Goal: Task Accomplishment & Management: Use online tool/utility

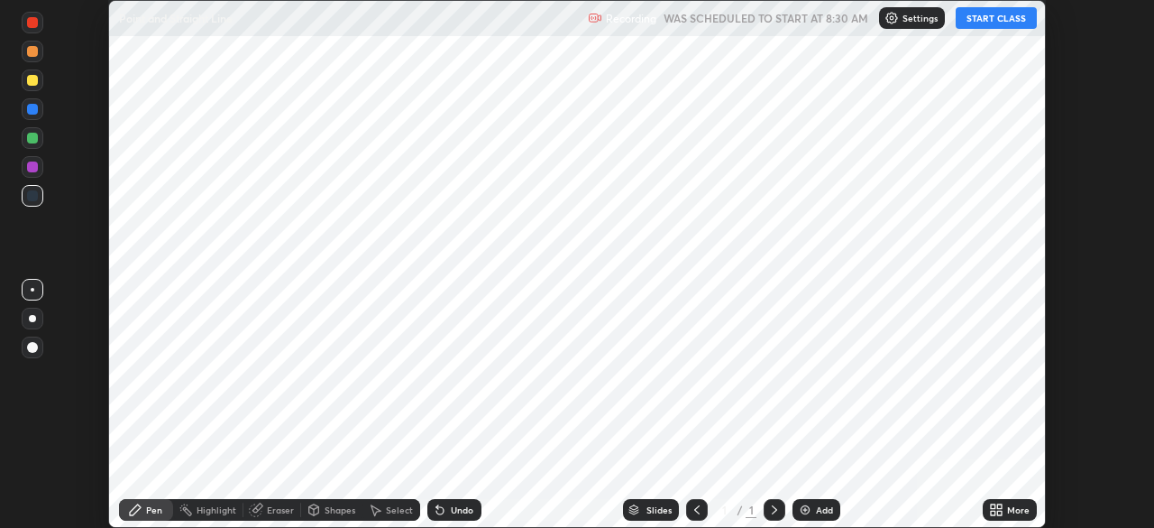
scroll to position [528, 1154]
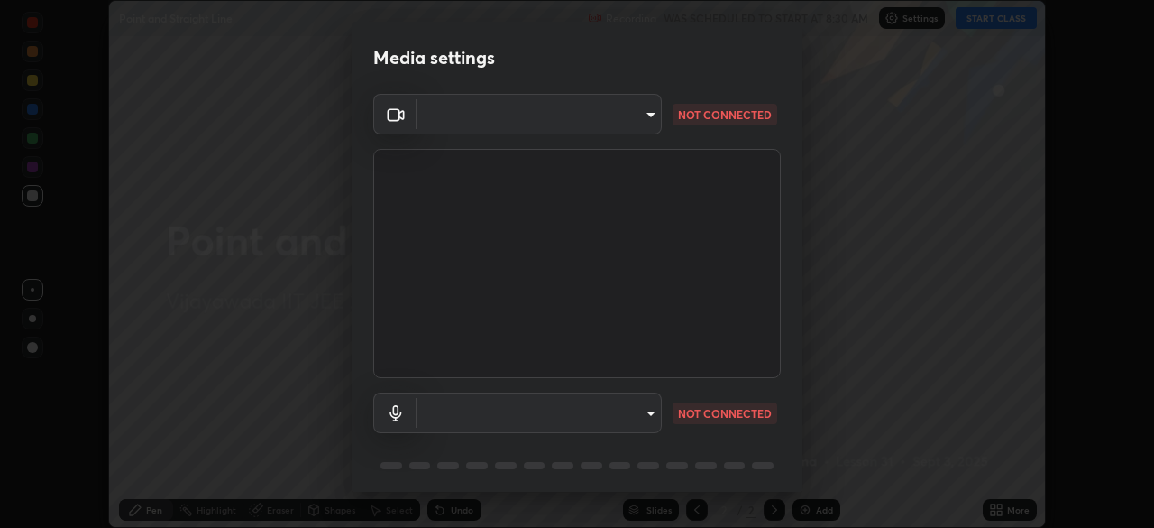
type input "b74a1fcb957b607d7891aad9ae8d06523c05b0d929b8136650b48c924e792bd8"
type input "communications"
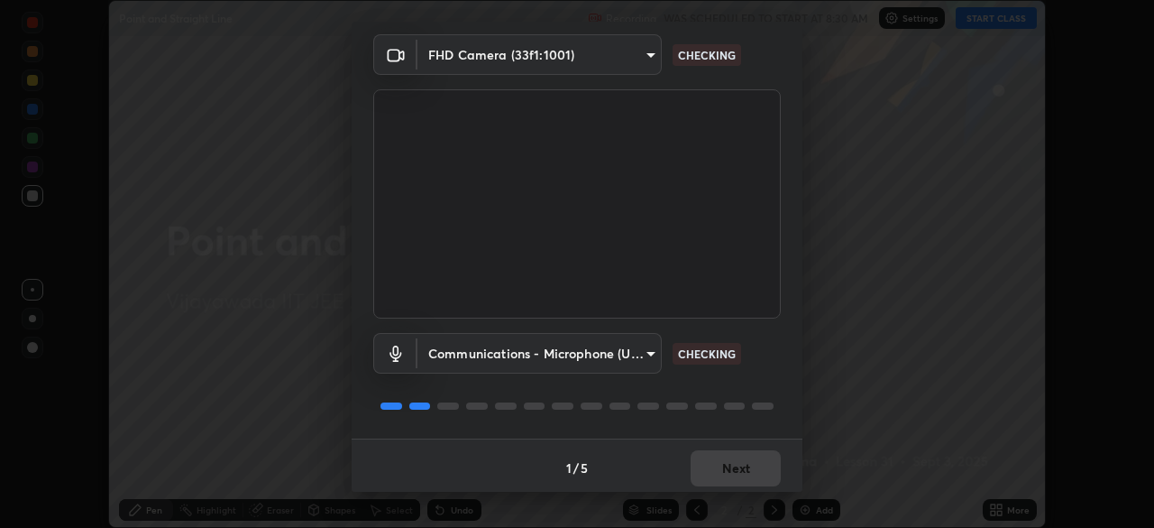
scroll to position [63, 0]
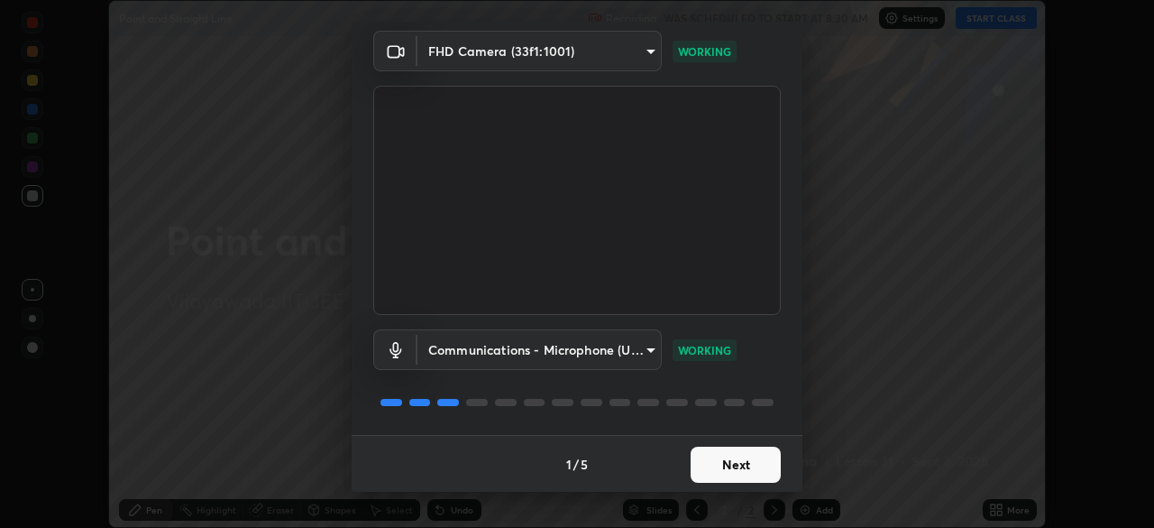
click at [731, 465] on button "Next" at bounding box center [736, 464] width 90 height 36
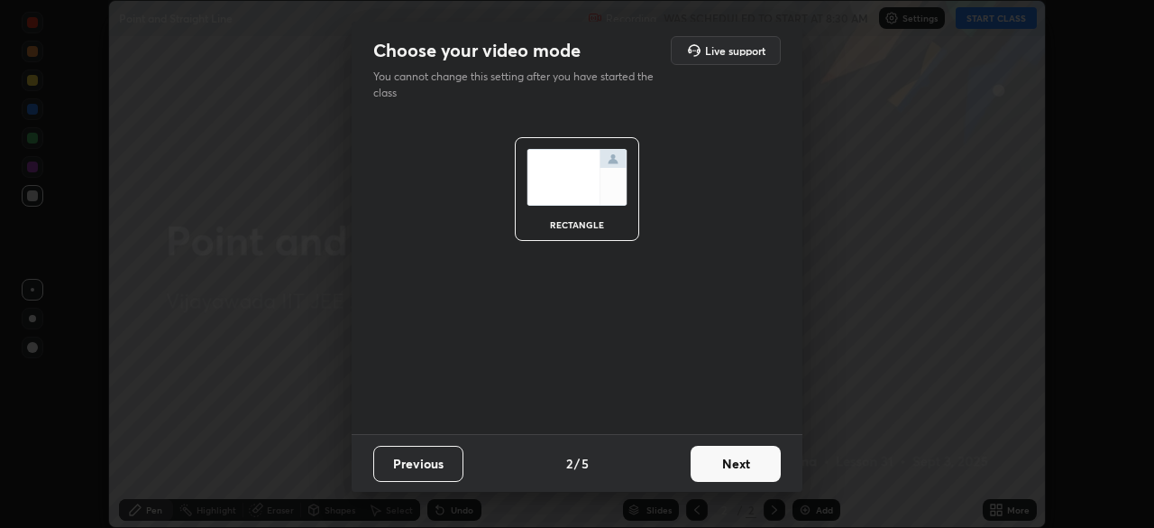
click at [732, 464] on button "Next" at bounding box center [736, 464] width 90 height 36
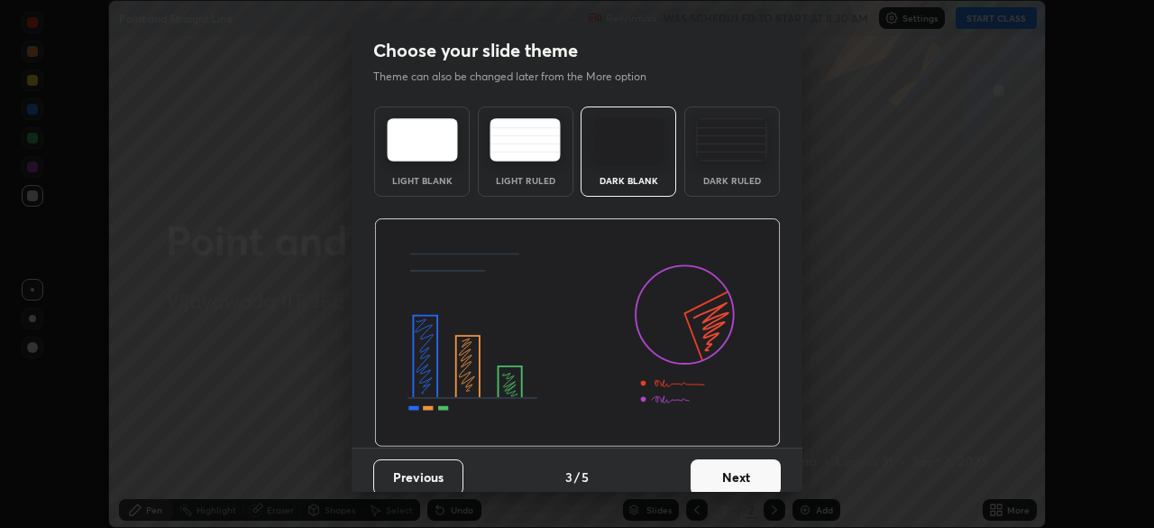
click at [733, 469] on button "Next" at bounding box center [736, 477] width 90 height 36
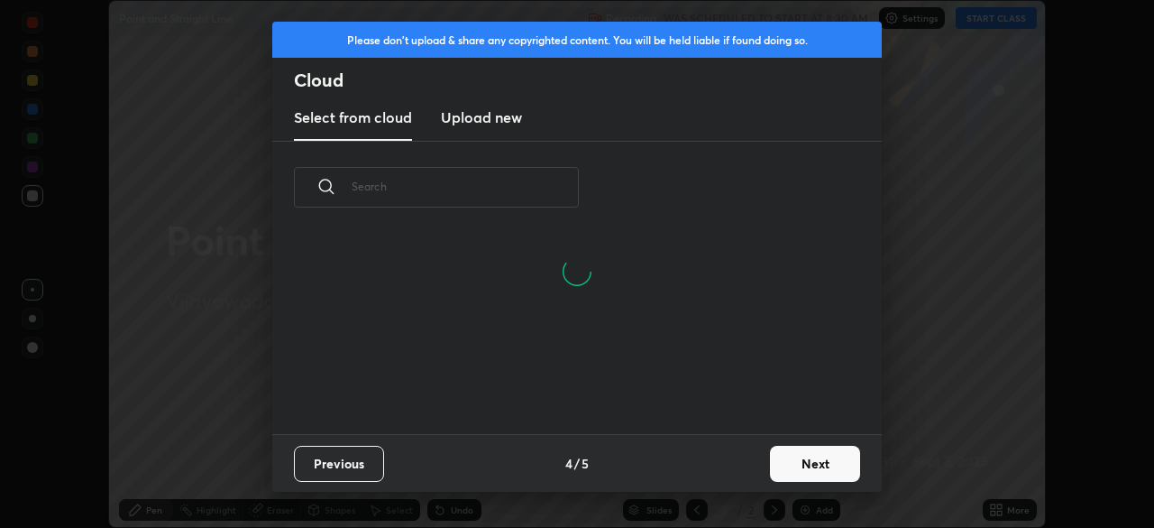
click at [790, 458] on button "Next" at bounding box center [815, 464] width 90 height 36
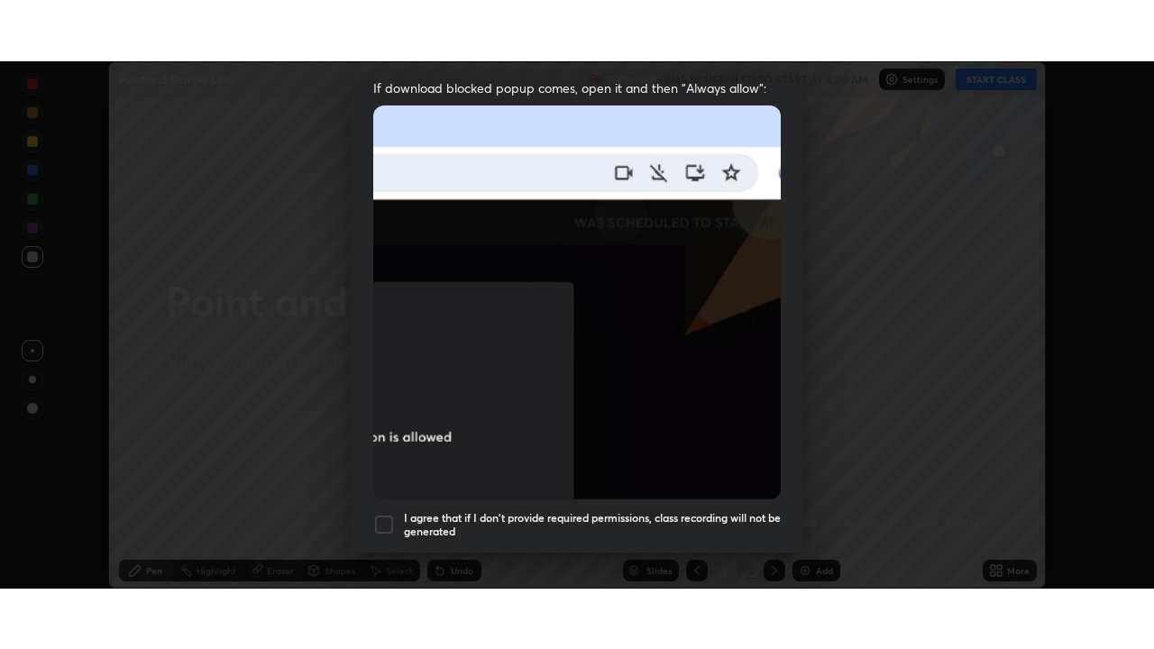
scroll to position [431, 0]
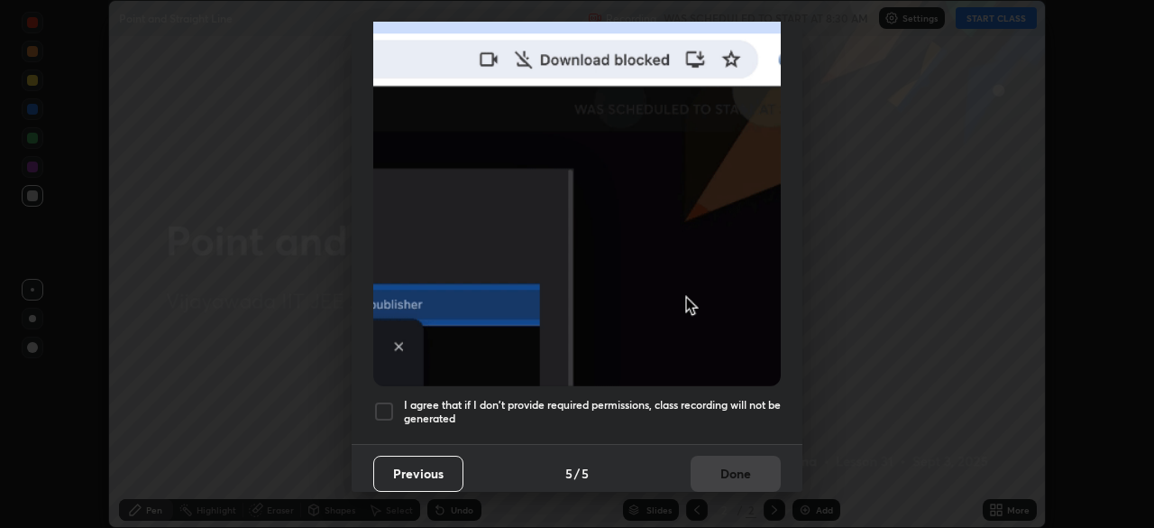
click at [712, 399] on h5 "I agree that if I don't provide required permissions, class recording will not …" at bounding box center [592, 412] width 377 height 28
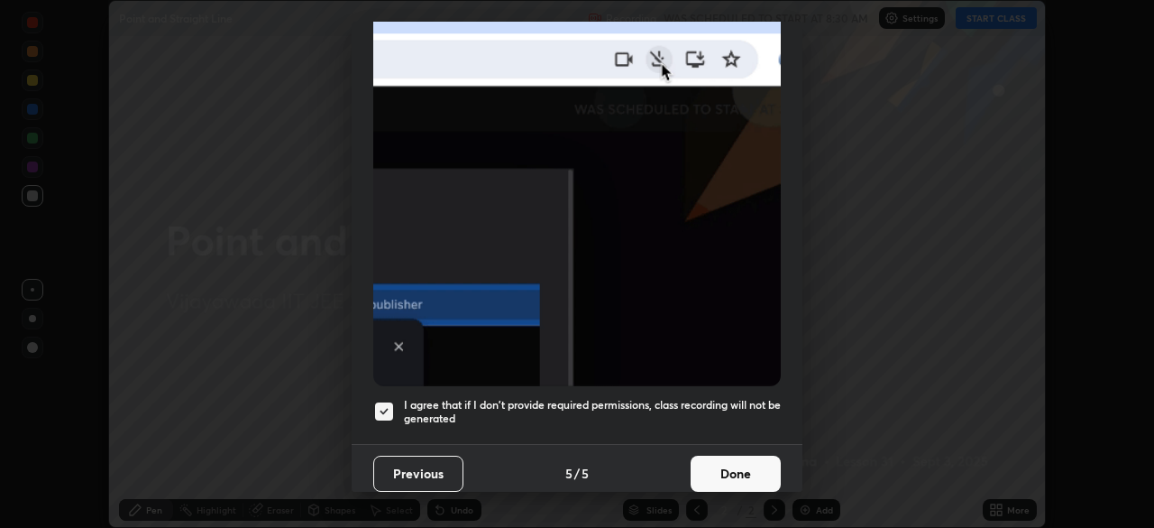
click at [723, 464] on button "Done" at bounding box center [736, 473] width 90 height 36
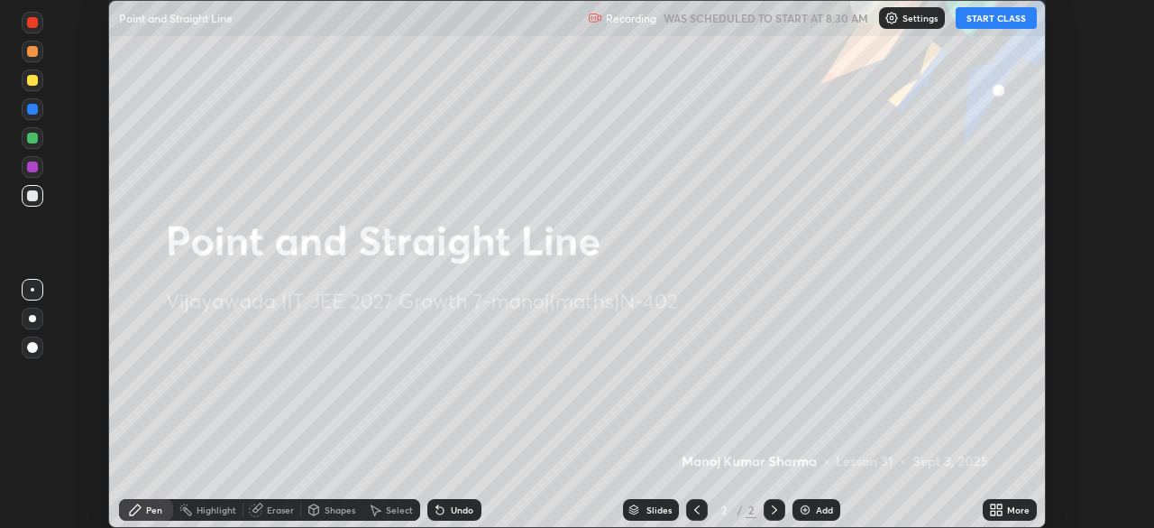
click at [1003, 18] on button "START CLASS" at bounding box center [996, 18] width 81 height 22
click at [1008, 507] on div "More" at bounding box center [1018, 509] width 23 height 9
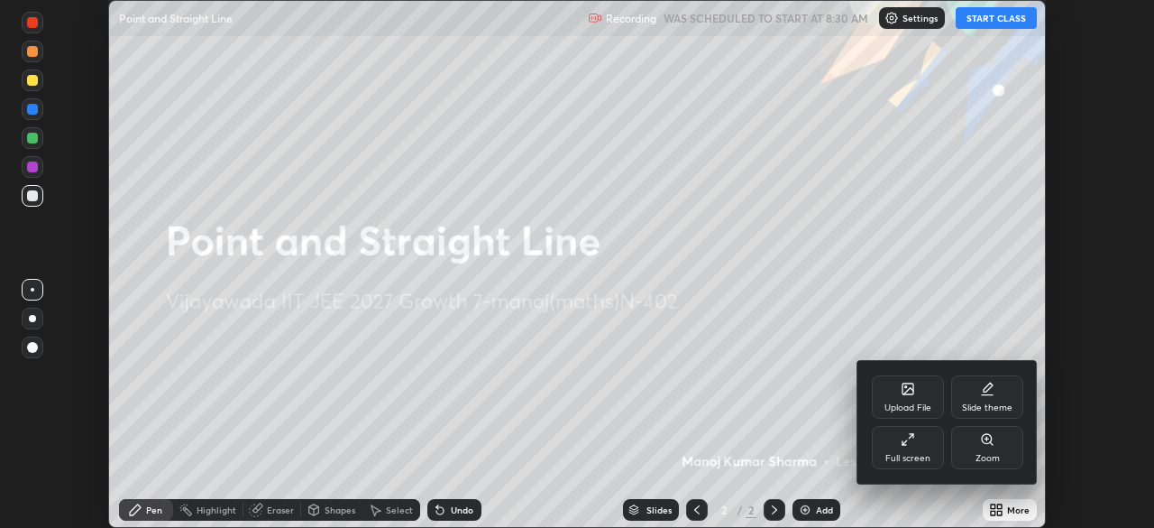
click at [916, 442] on div "Full screen" at bounding box center [908, 447] width 72 height 43
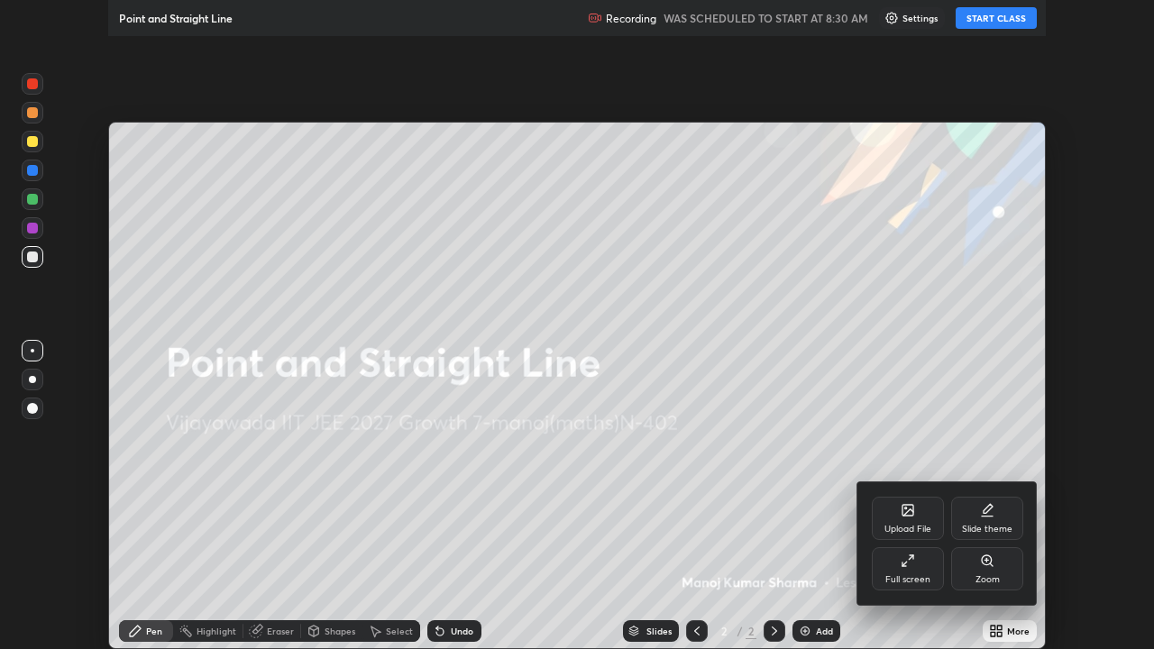
scroll to position [649, 1154]
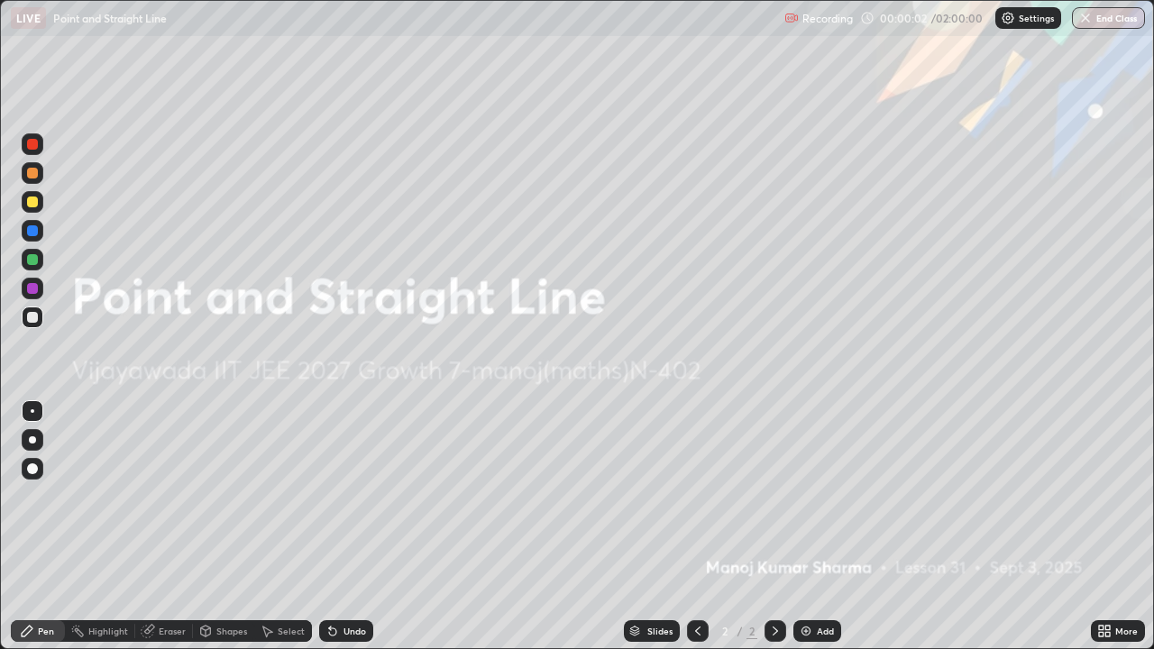
click at [32, 437] on div at bounding box center [32, 440] width 7 height 7
click at [808, 527] on img at bounding box center [806, 631] width 14 height 14
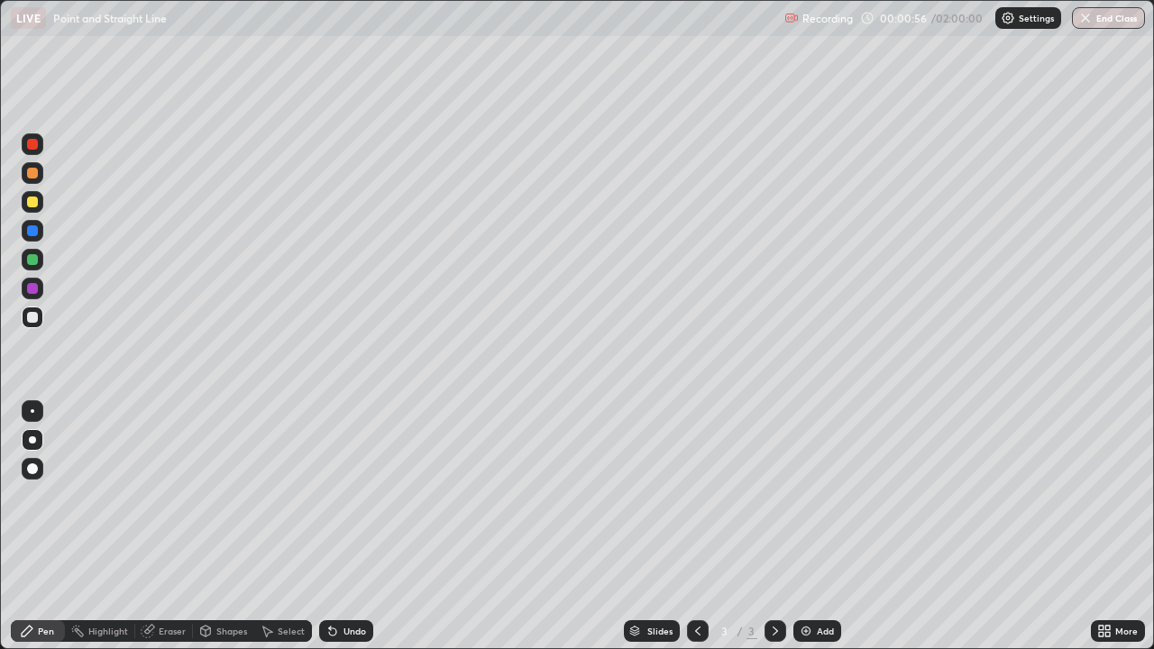
click at [32, 262] on div at bounding box center [32, 259] width 11 height 11
click at [332, 527] on icon at bounding box center [332, 632] width 7 height 7
click at [331, 527] on icon at bounding box center [332, 632] width 7 height 7
click at [32, 234] on div at bounding box center [32, 230] width 11 height 11
click at [31, 290] on div at bounding box center [32, 288] width 11 height 11
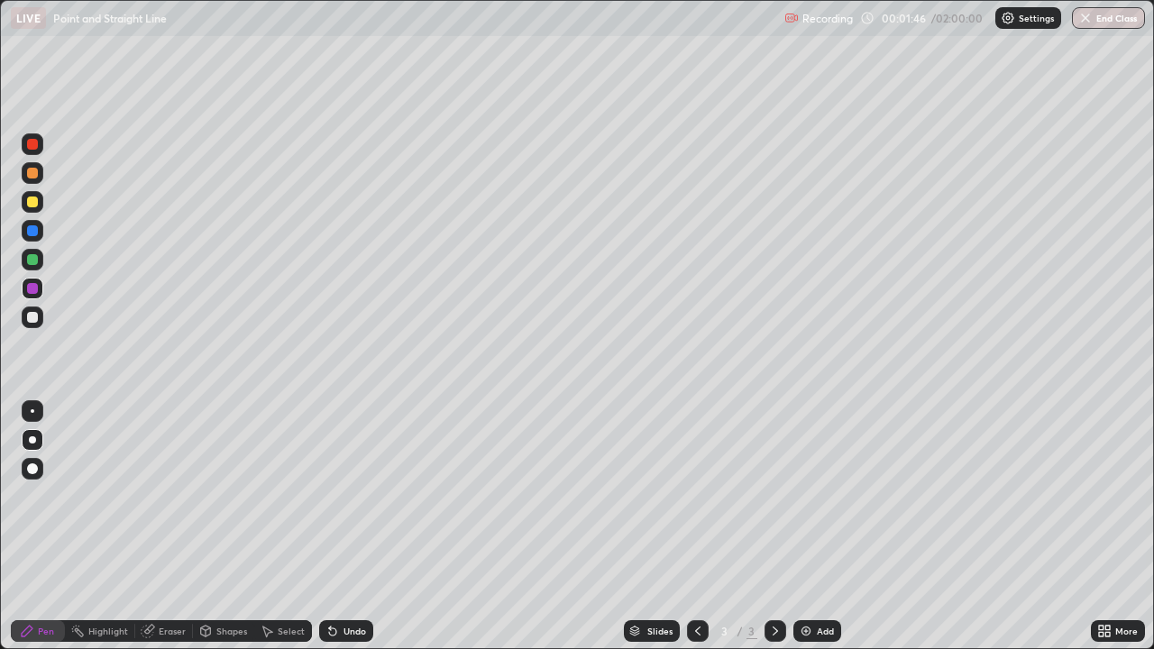
click at [329, 527] on icon at bounding box center [330, 628] width 2 height 2
click at [337, 527] on icon at bounding box center [333, 631] width 14 height 14
click at [337, 527] on div "Undo" at bounding box center [346, 632] width 54 height 22
click at [31, 317] on div at bounding box center [32, 317] width 11 height 11
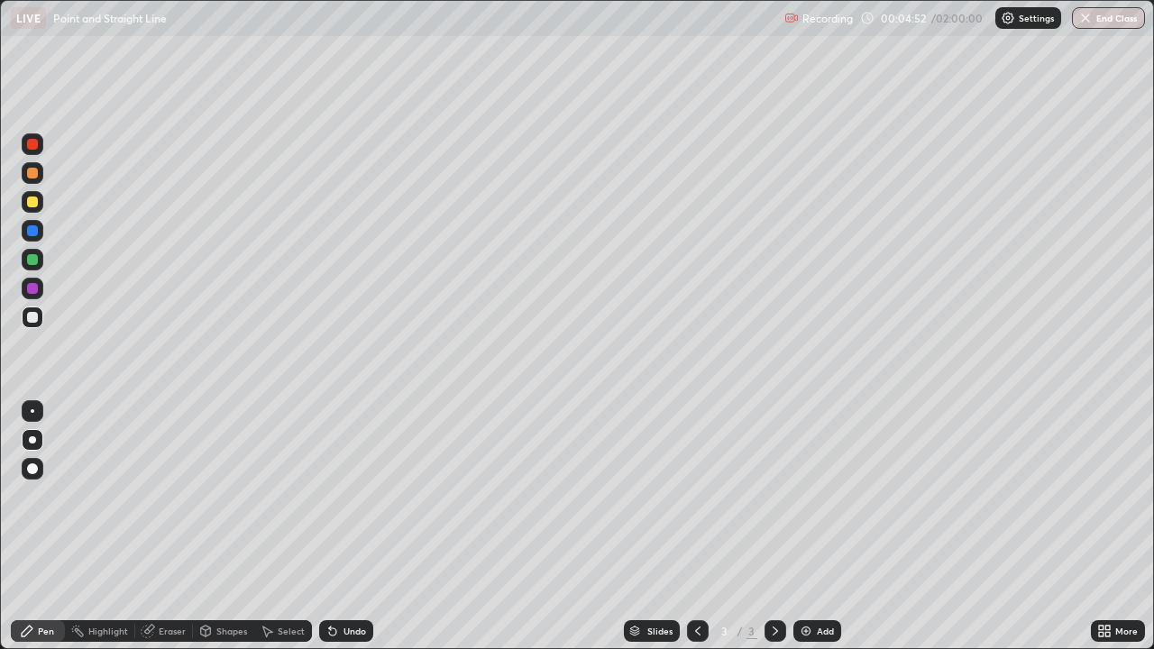
click at [34, 262] on div at bounding box center [32, 259] width 11 height 11
click at [811, 527] on img at bounding box center [806, 631] width 14 height 14
click at [32, 317] on div at bounding box center [32, 317] width 11 height 11
click at [34, 292] on div at bounding box center [32, 288] width 11 height 11
click at [32, 262] on div at bounding box center [32, 259] width 11 height 11
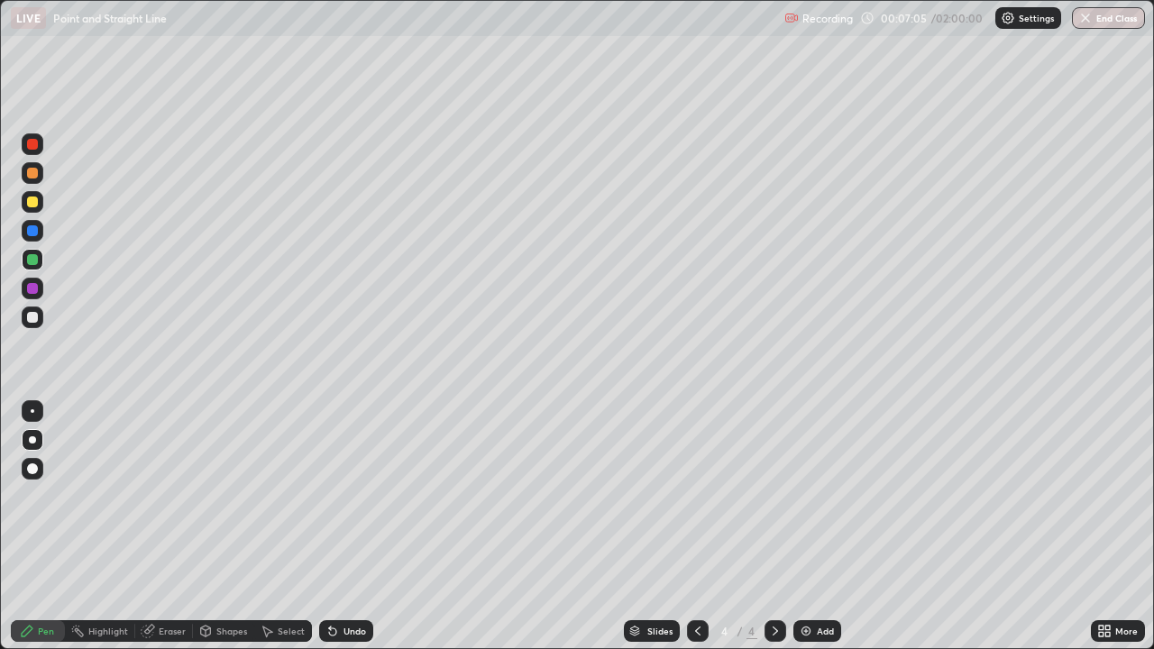
click at [344, 527] on div "Undo" at bounding box center [355, 631] width 23 height 9
click at [32, 288] on div at bounding box center [32, 288] width 11 height 11
click at [34, 143] on div at bounding box center [32, 144] width 11 height 11
click at [29, 317] on div at bounding box center [32, 317] width 11 height 11
click at [33, 290] on div at bounding box center [32, 288] width 11 height 11
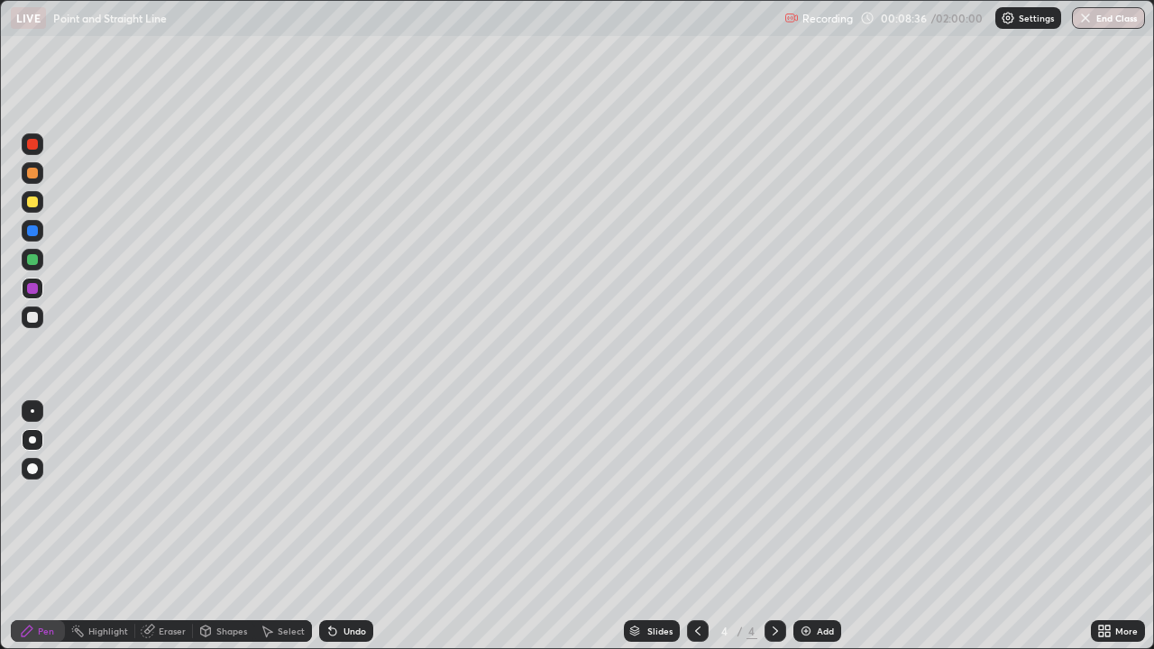
click at [34, 205] on div at bounding box center [32, 202] width 11 height 11
click at [31, 320] on div at bounding box center [32, 317] width 11 height 11
click at [37, 261] on div at bounding box center [32, 259] width 11 height 11
click at [31, 316] on div at bounding box center [32, 317] width 11 height 11
click at [339, 527] on div "Undo" at bounding box center [346, 632] width 54 height 22
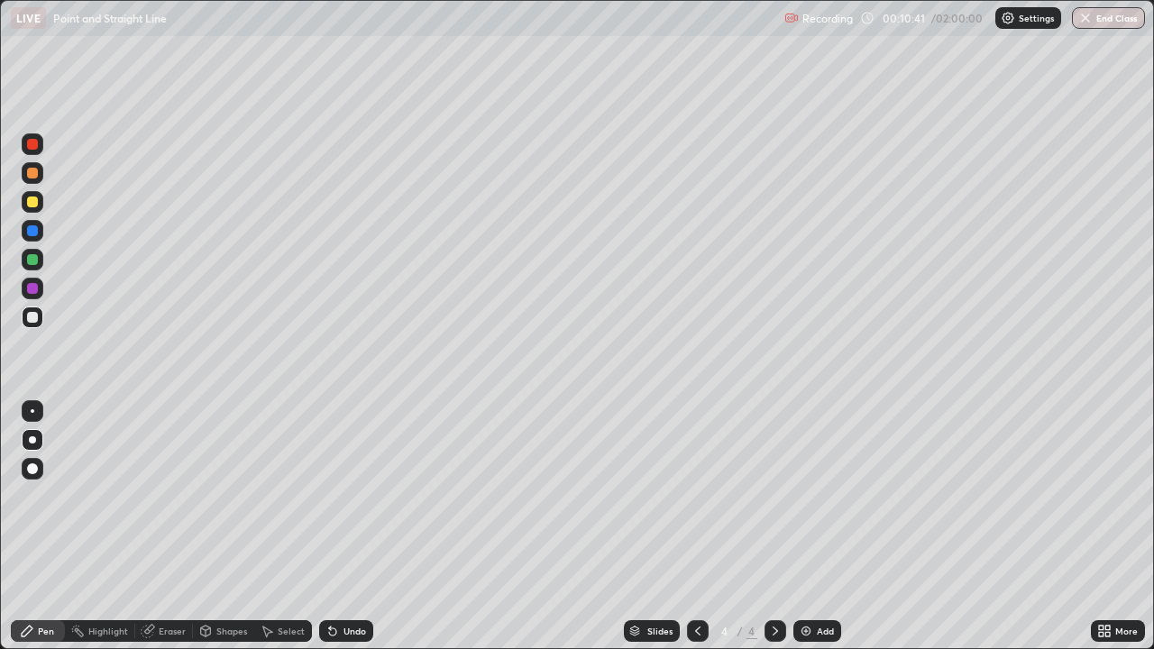
click at [344, 527] on div "Undo" at bounding box center [355, 631] width 23 height 9
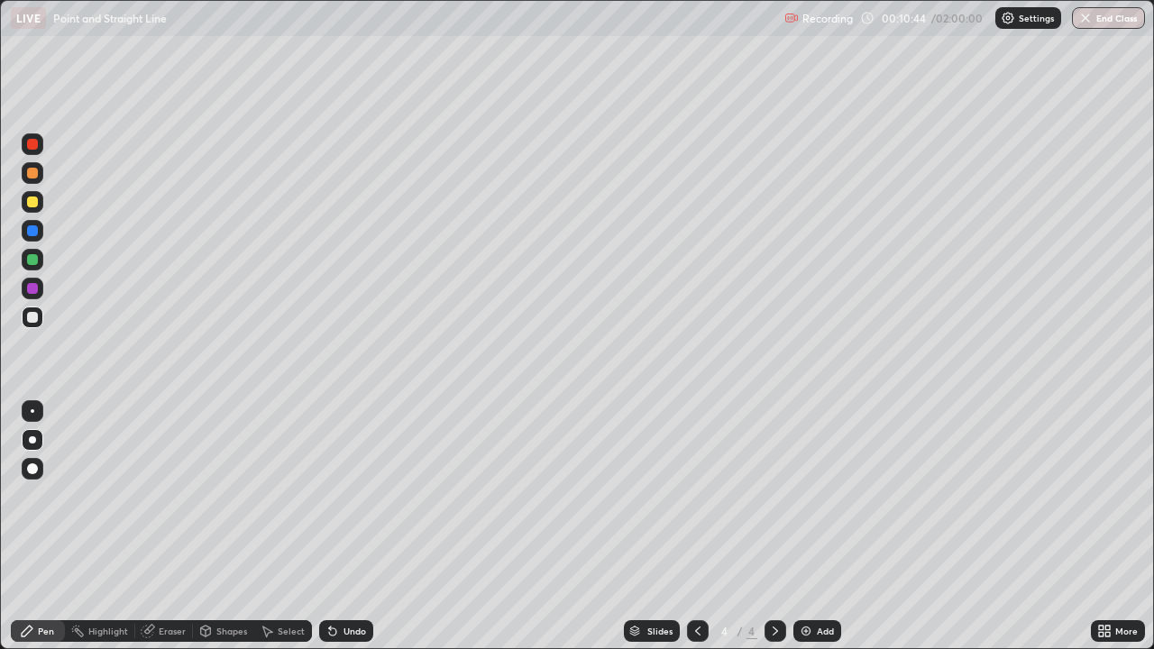
click at [344, 527] on div "Undo" at bounding box center [355, 631] width 23 height 9
click at [346, 527] on div "Undo" at bounding box center [346, 632] width 54 height 22
click at [36, 206] on div at bounding box center [32, 202] width 11 height 11
click at [809, 527] on img at bounding box center [806, 631] width 14 height 14
click at [32, 317] on div at bounding box center [32, 317] width 11 height 11
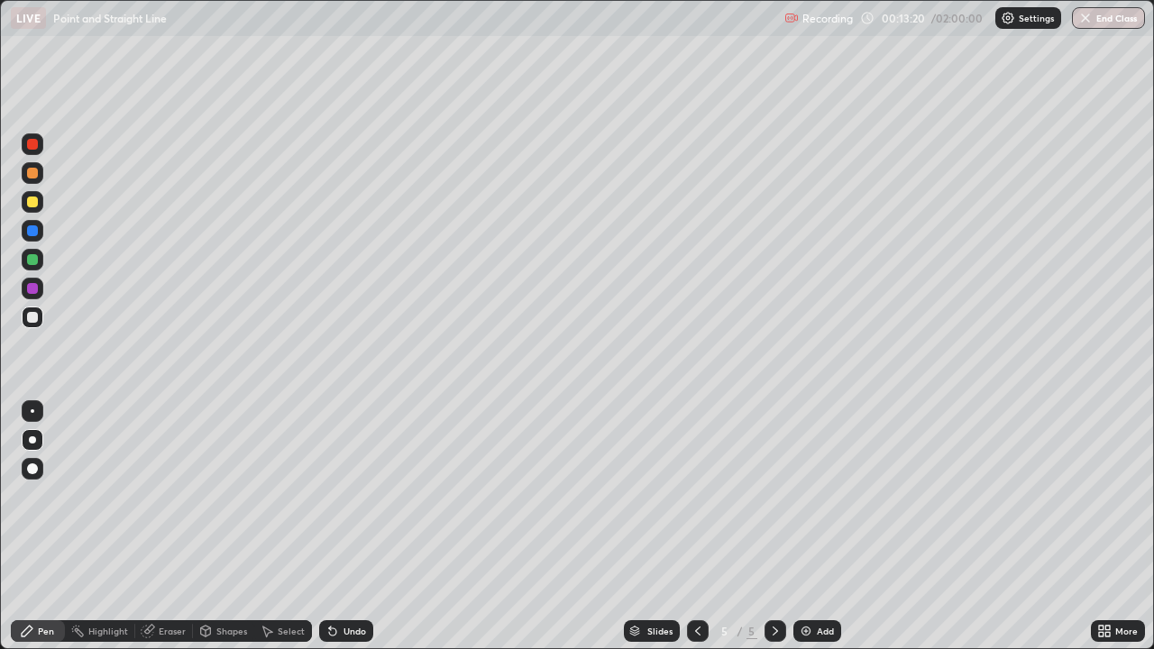
click at [30, 176] on div at bounding box center [32, 173] width 11 height 11
click at [696, 527] on icon at bounding box center [698, 631] width 14 height 14
click at [774, 527] on icon at bounding box center [775, 631] width 14 height 14
click at [696, 527] on icon at bounding box center [698, 631] width 14 height 14
click at [772, 527] on icon at bounding box center [775, 631] width 14 height 14
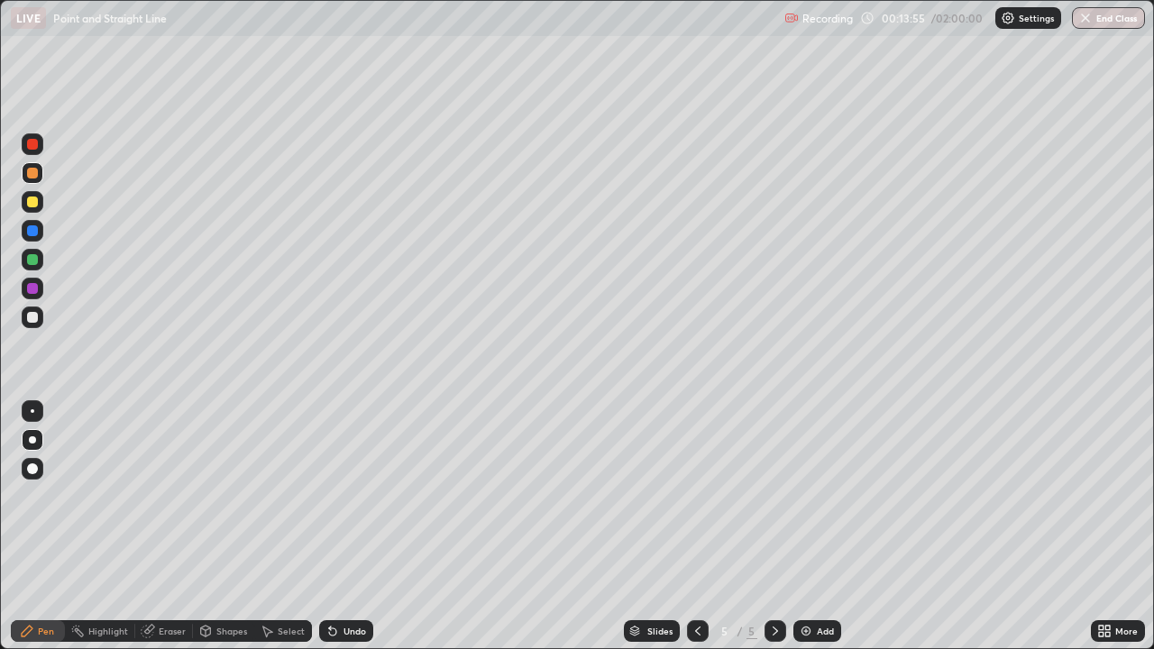
click at [332, 527] on icon at bounding box center [332, 632] width 7 height 7
click at [696, 527] on icon at bounding box center [698, 631] width 14 height 14
click at [693, 527] on icon at bounding box center [698, 631] width 14 height 14
click at [776, 527] on icon at bounding box center [775, 631] width 14 height 14
click at [704, 527] on div at bounding box center [698, 632] width 22 height 22
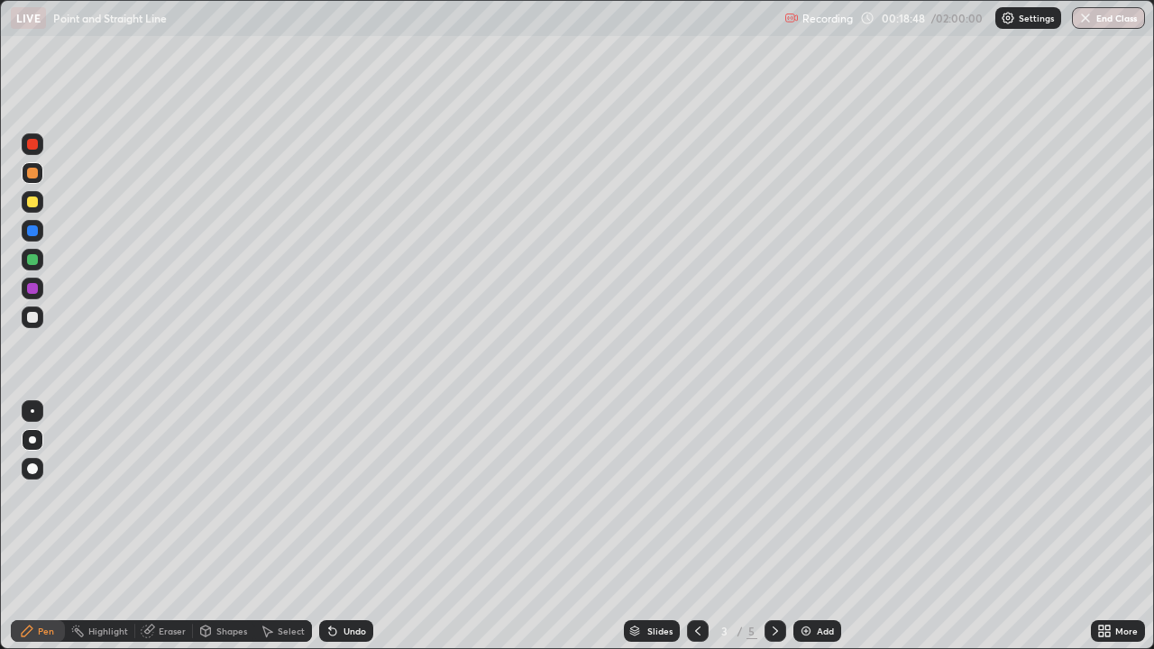
click at [770, 527] on icon at bounding box center [775, 631] width 14 height 14
click at [771, 527] on icon at bounding box center [775, 631] width 14 height 14
click at [33, 290] on div at bounding box center [32, 288] width 11 height 11
click at [697, 527] on icon at bounding box center [698, 631] width 14 height 14
click at [699, 527] on icon at bounding box center [698, 631] width 14 height 14
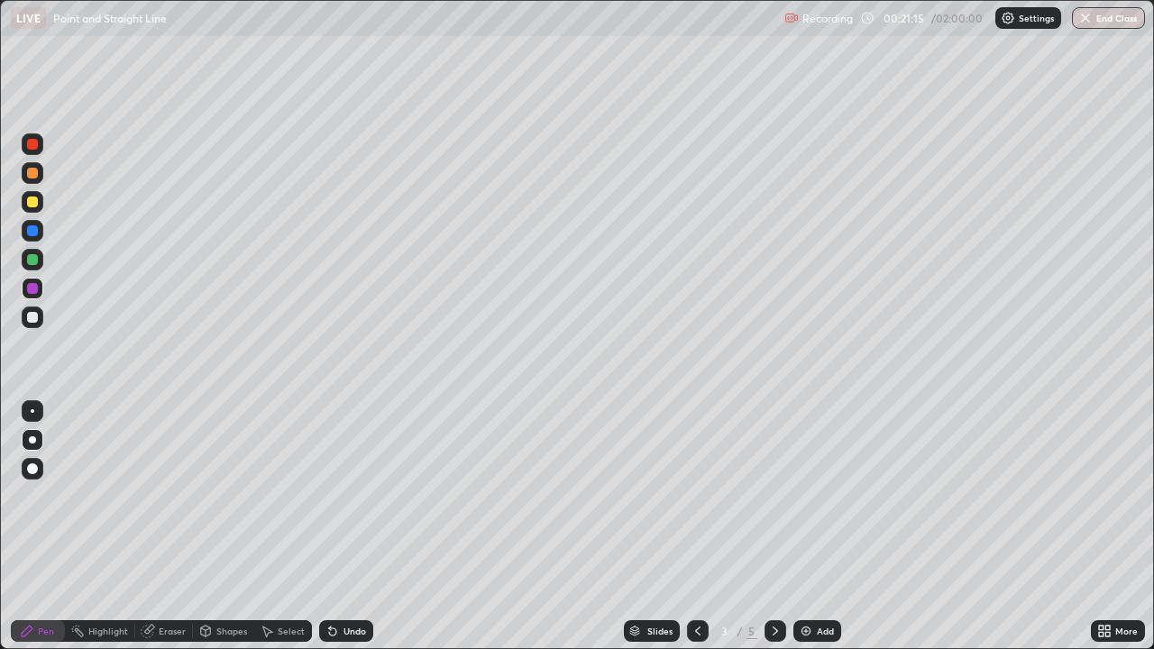
click at [775, 527] on icon at bounding box center [775, 631] width 14 height 14
click at [698, 527] on icon at bounding box center [697, 631] width 5 height 9
click at [774, 527] on icon at bounding box center [775, 631] width 5 height 9
click at [773, 527] on icon at bounding box center [775, 631] width 5 height 9
click at [34, 233] on div at bounding box center [32, 230] width 11 height 11
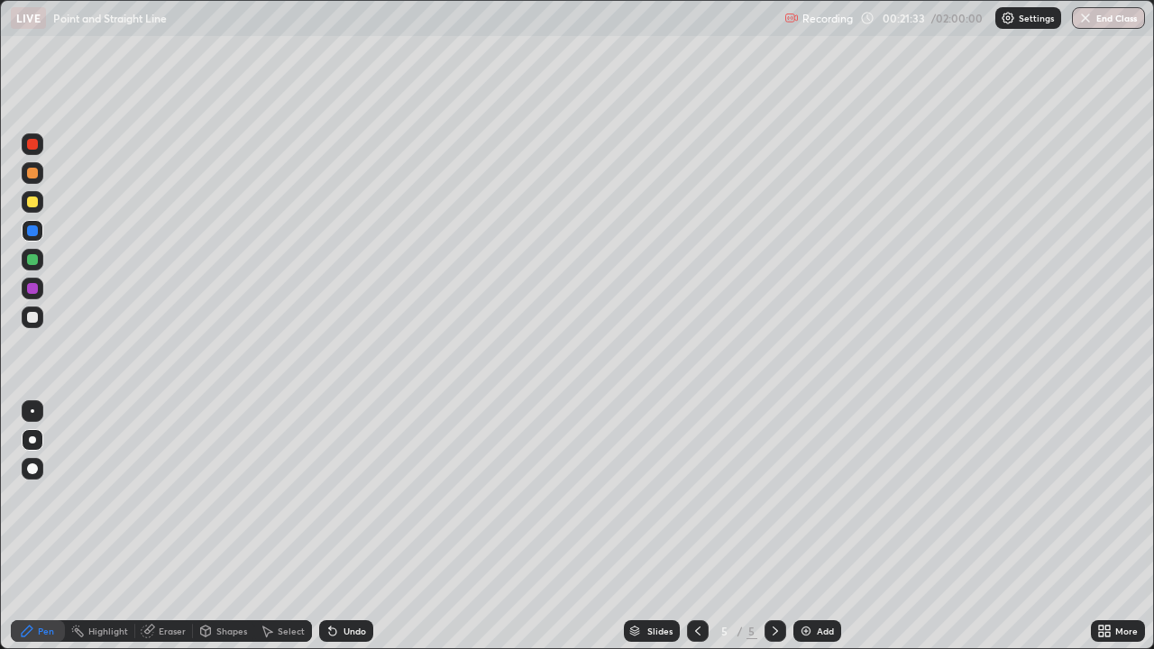
click at [336, 527] on icon at bounding box center [333, 631] width 14 height 14
click at [344, 527] on div "Undo" at bounding box center [346, 632] width 54 height 22
click at [349, 527] on div "Undo" at bounding box center [355, 631] width 23 height 9
click at [33, 287] on div at bounding box center [32, 288] width 11 height 11
click at [354, 527] on div "Undo" at bounding box center [355, 631] width 23 height 9
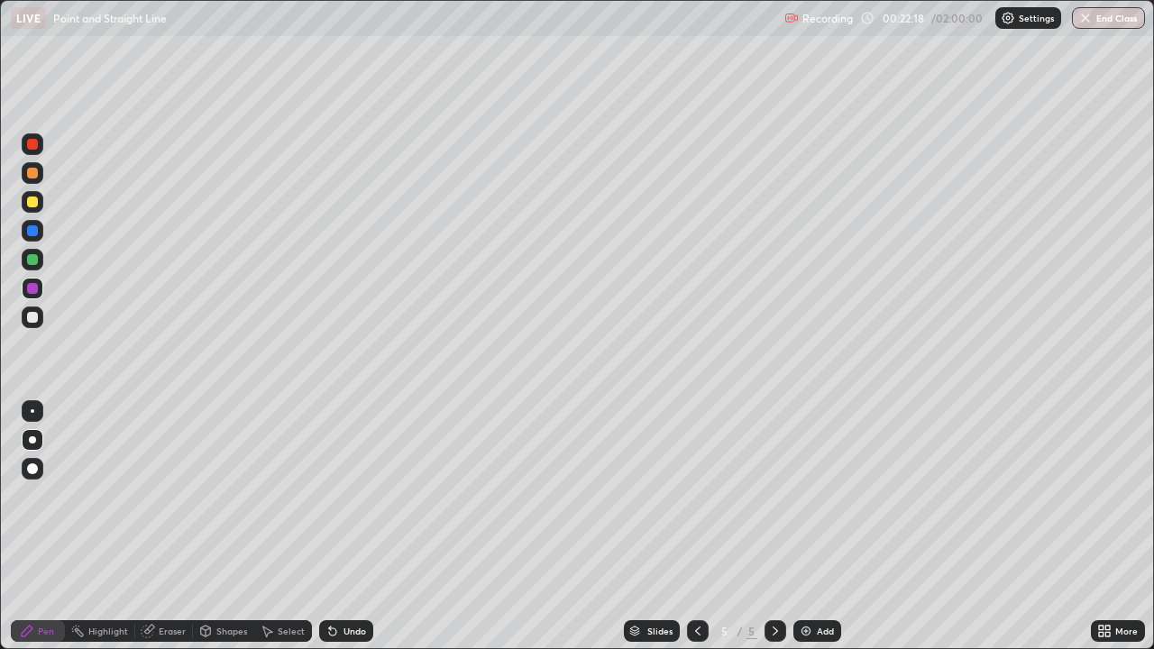
click at [359, 527] on div "Undo" at bounding box center [355, 631] width 23 height 9
click at [36, 258] on div at bounding box center [32, 259] width 11 height 11
click at [150, 527] on icon at bounding box center [148, 632] width 12 height 12
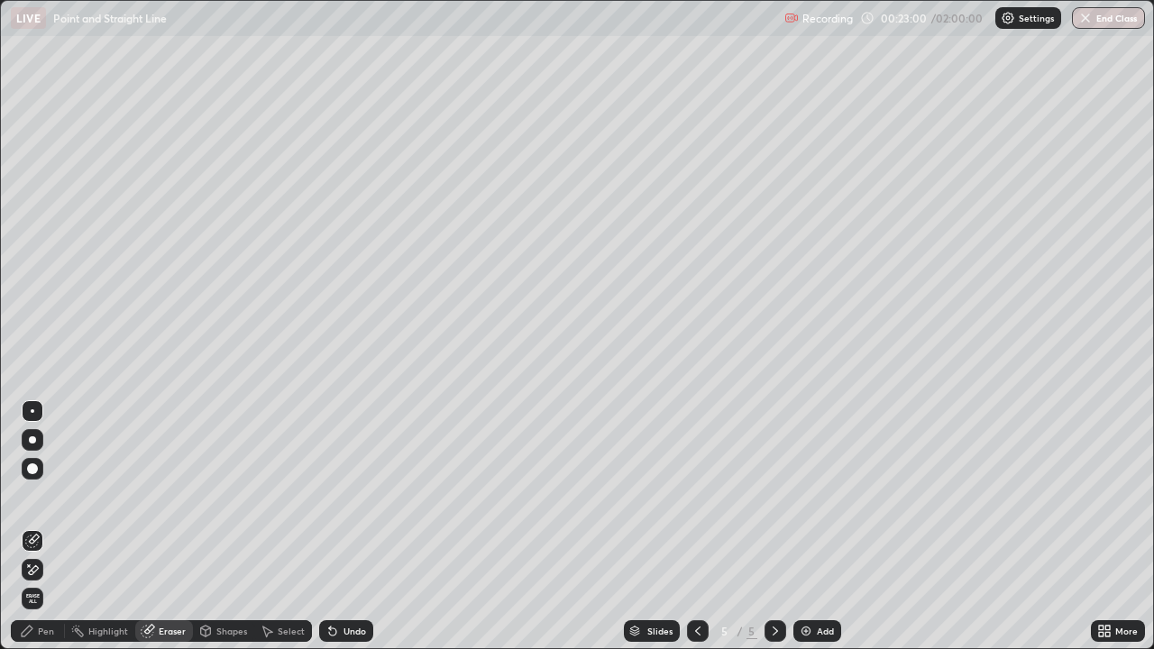
click at [29, 527] on icon at bounding box center [29, 566] width 2 height 2
click at [41, 527] on div "Pen" at bounding box center [46, 631] width 16 height 9
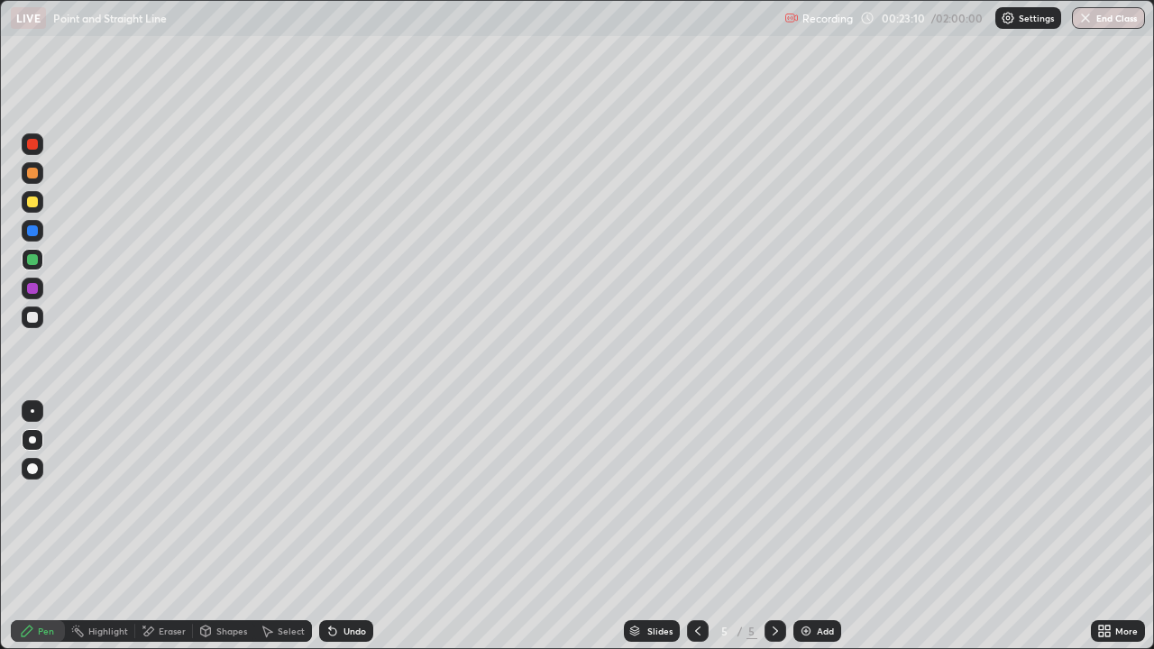
click at [32, 202] on div at bounding box center [32, 202] width 11 height 11
click at [36, 317] on div at bounding box center [32, 317] width 11 height 11
click at [32, 144] on div at bounding box center [32, 144] width 11 height 11
click at [28, 229] on div at bounding box center [32, 230] width 11 height 11
click at [37, 258] on div at bounding box center [32, 259] width 11 height 11
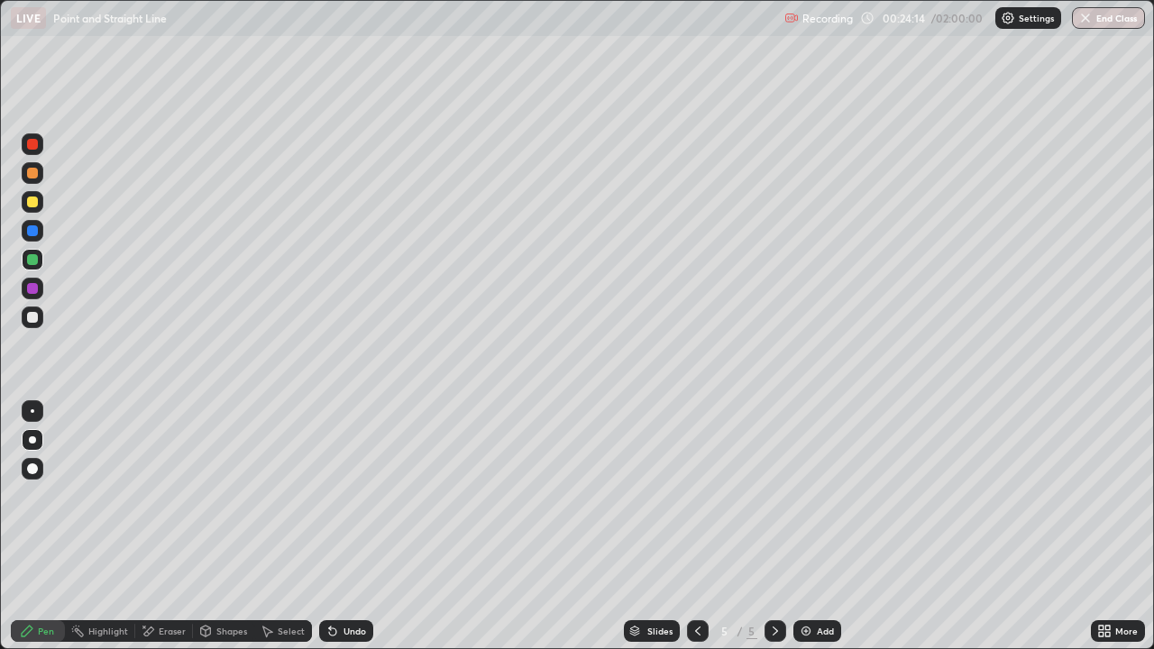
click at [29, 290] on div at bounding box center [32, 288] width 11 height 11
click at [34, 203] on div at bounding box center [32, 202] width 11 height 11
click at [696, 527] on icon at bounding box center [698, 631] width 14 height 14
click at [773, 527] on icon at bounding box center [775, 631] width 14 height 14
click at [694, 527] on icon at bounding box center [698, 631] width 14 height 14
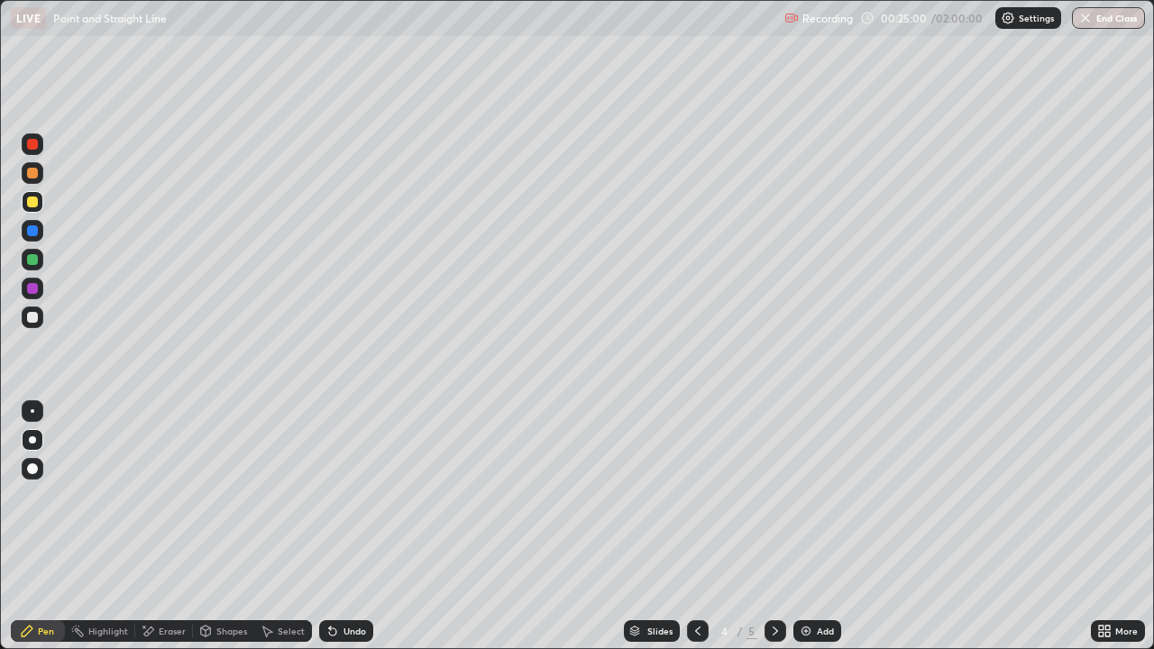
click at [770, 527] on icon at bounding box center [775, 631] width 14 height 14
click at [32, 144] on div at bounding box center [32, 144] width 11 height 11
click at [696, 527] on icon at bounding box center [698, 631] width 14 height 14
click at [773, 527] on icon at bounding box center [775, 631] width 14 height 14
click at [32, 260] on div at bounding box center [32, 259] width 11 height 11
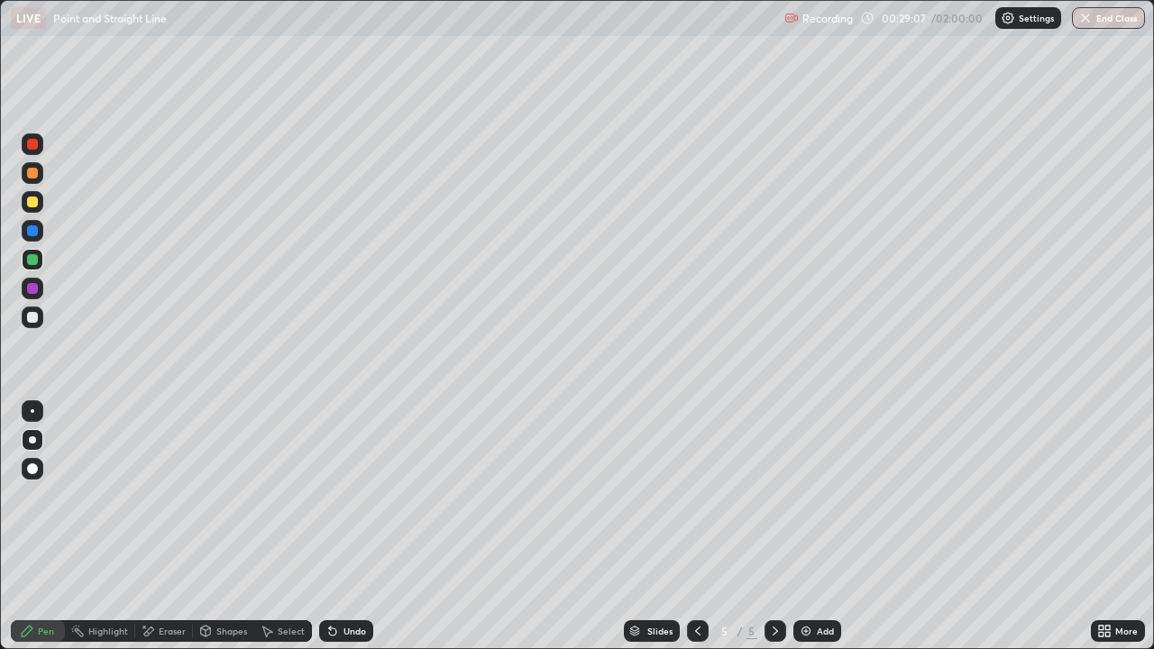
click at [32, 173] on div at bounding box center [32, 173] width 11 height 11
click at [31, 290] on div at bounding box center [32, 288] width 11 height 11
click at [35, 317] on div at bounding box center [32, 317] width 11 height 11
click at [339, 527] on div "Undo" at bounding box center [346, 632] width 54 height 22
click at [693, 527] on icon at bounding box center [698, 631] width 14 height 14
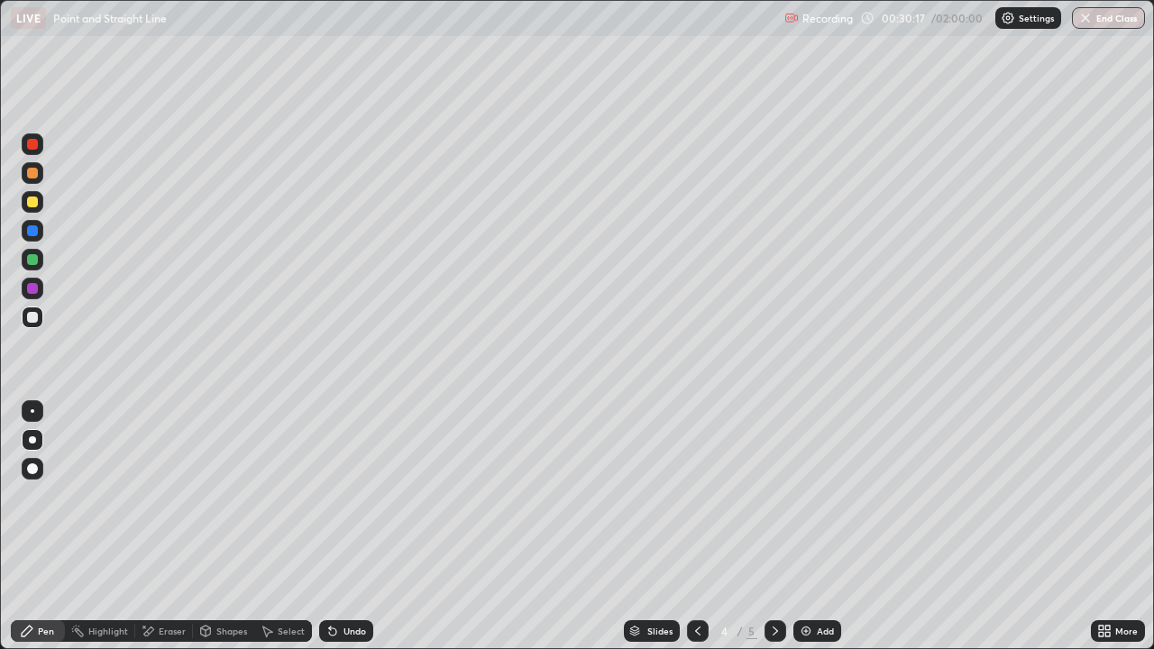
click at [770, 527] on icon at bounding box center [775, 631] width 14 height 14
click at [32, 290] on div at bounding box center [32, 288] width 11 height 11
click at [696, 527] on icon at bounding box center [698, 631] width 14 height 14
click at [774, 527] on icon at bounding box center [775, 631] width 14 height 14
click at [696, 527] on icon at bounding box center [698, 631] width 14 height 14
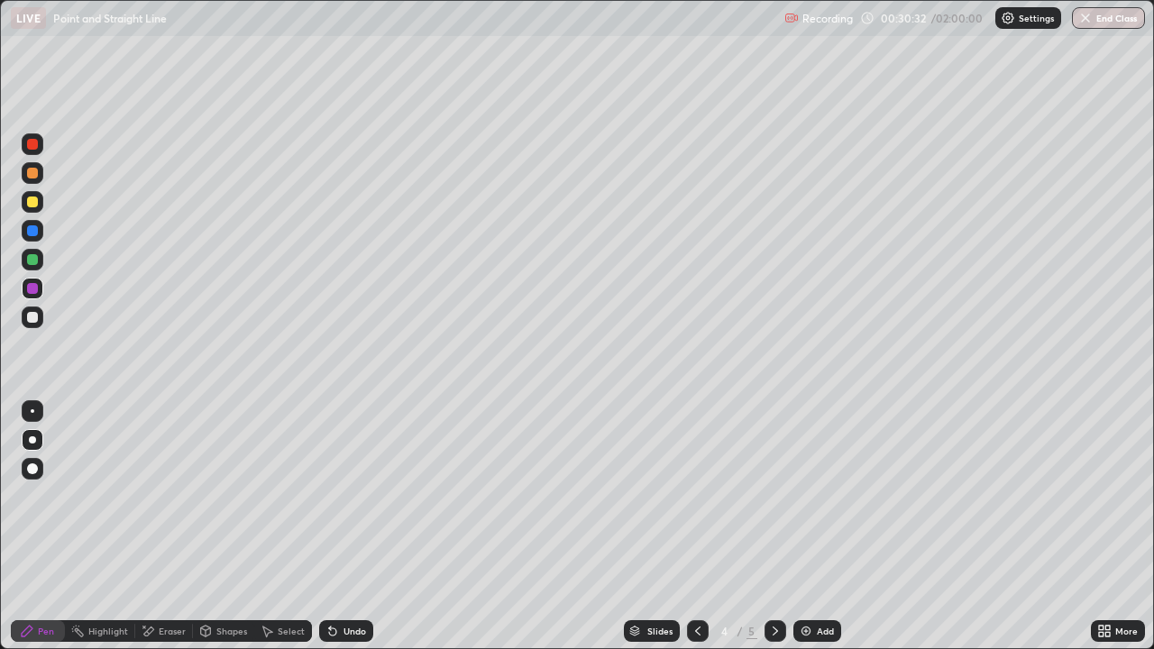
click at [774, 527] on icon at bounding box center [775, 631] width 5 height 9
click at [339, 527] on div "Undo" at bounding box center [346, 632] width 54 height 22
click at [336, 527] on icon at bounding box center [333, 631] width 14 height 14
click at [155, 527] on div "Eraser" at bounding box center [164, 632] width 58 height 22
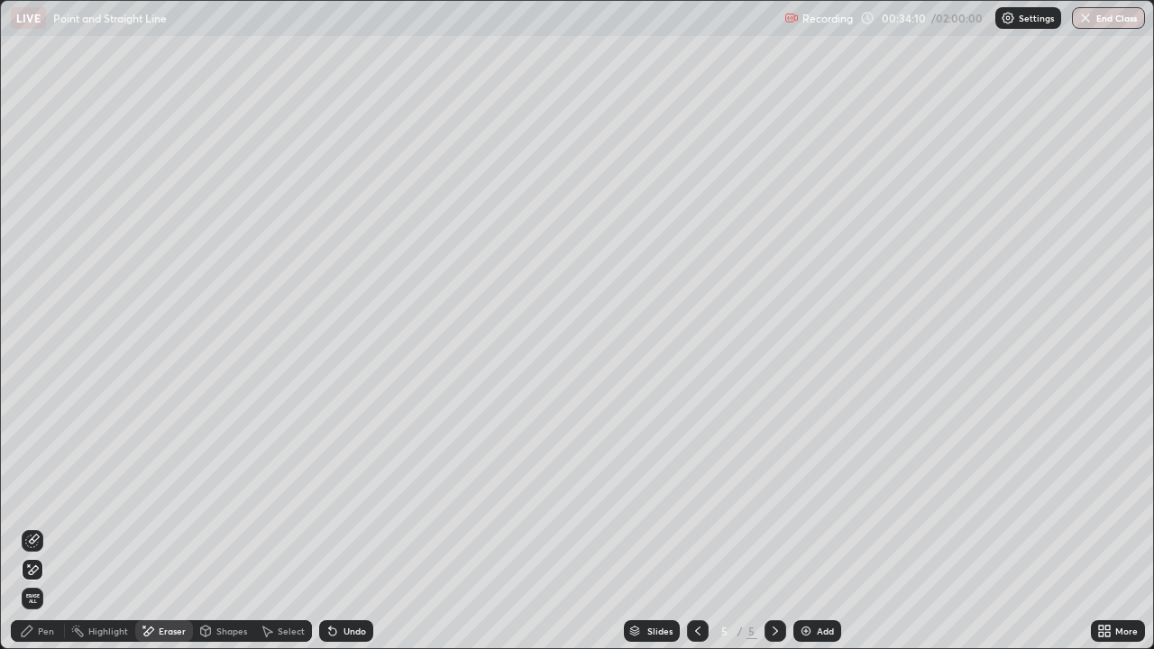
click at [42, 527] on div "Pen" at bounding box center [46, 631] width 16 height 9
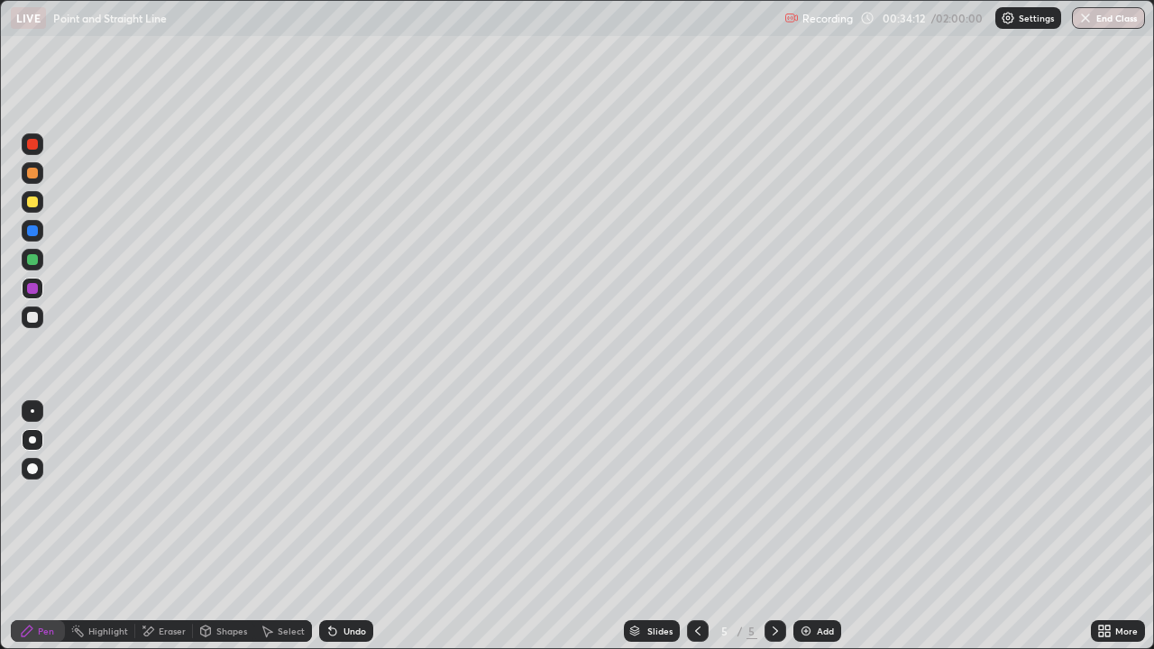
click at [32, 259] on div at bounding box center [32, 259] width 11 height 11
click at [344, 527] on div "Undo" at bounding box center [355, 631] width 23 height 9
click at [348, 527] on div "Undo" at bounding box center [355, 631] width 23 height 9
click at [345, 527] on div "Undo" at bounding box center [355, 631] width 23 height 9
click at [34, 146] on div at bounding box center [32, 144] width 11 height 11
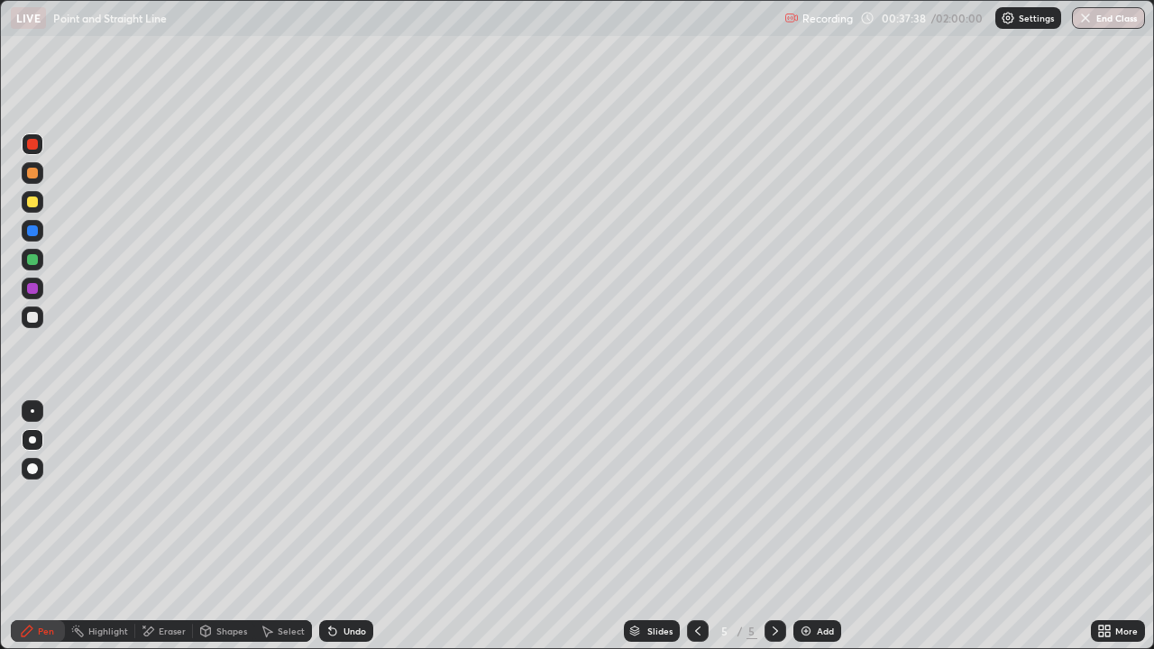
click at [691, 527] on icon at bounding box center [698, 631] width 14 height 14
click at [776, 527] on icon at bounding box center [775, 631] width 14 height 14
click at [814, 527] on div "Add" at bounding box center [818, 632] width 48 height 22
click at [36, 204] on div at bounding box center [32, 202] width 11 height 11
click at [694, 527] on icon at bounding box center [698, 631] width 14 height 14
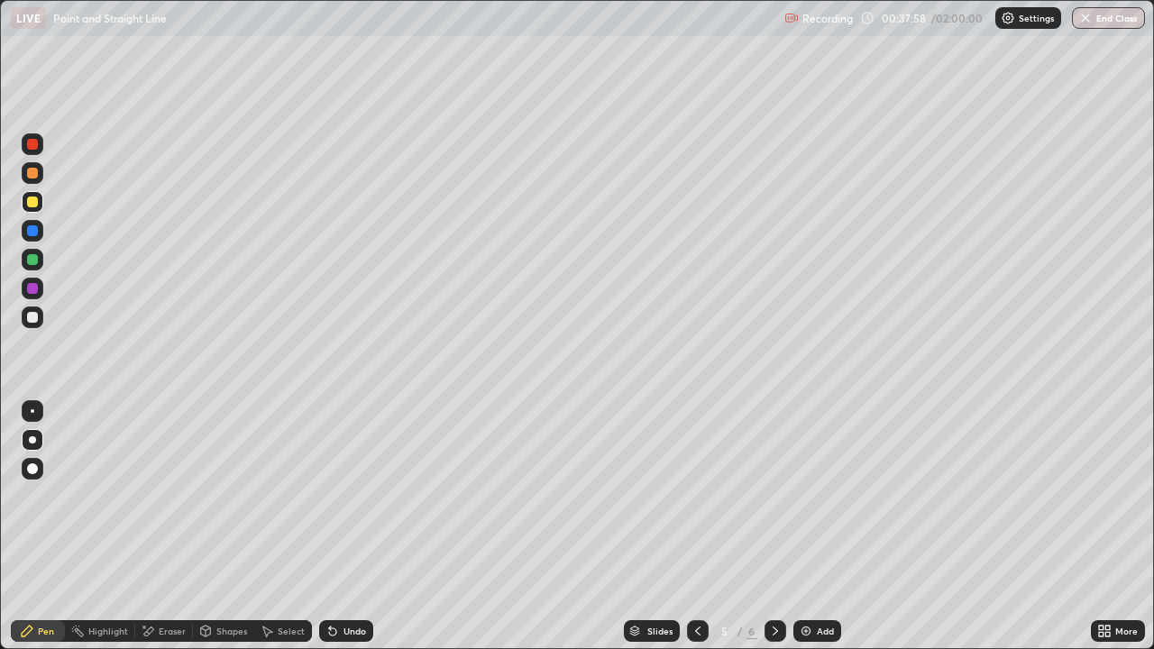
click at [775, 527] on icon at bounding box center [775, 631] width 5 height 9
click at [344, 527] on div "Undo" at bounding box center [355, 631] width 23 height 9
click at [693, 527] on icon at bounding box center [698, 631] width 14 height 14
click at [34, 152] on div at bounding box center [33, 144] width 22 height 22
click at [344, 527] on div "Undo" at bounding box center [355, 631] width 23 height 9
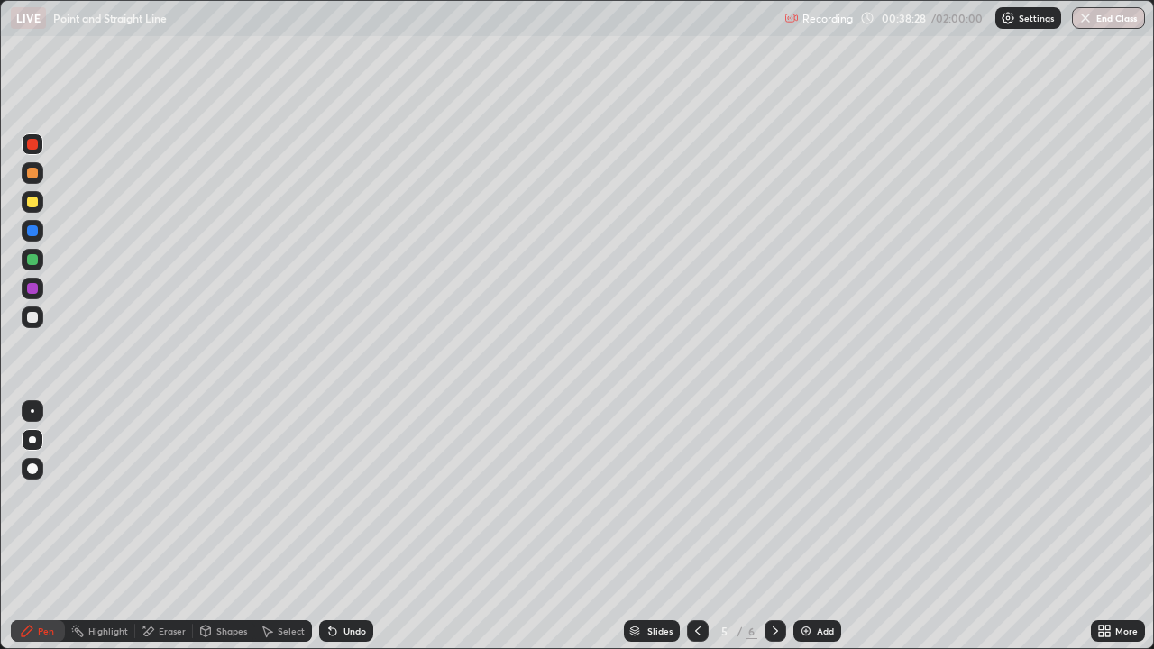
click at [774, 527] on icon at bounding box center [775, 631] width 14 height 14
click at [159, 527] on div "Eraser" at bounding box center [172, 631] width 27 height 9
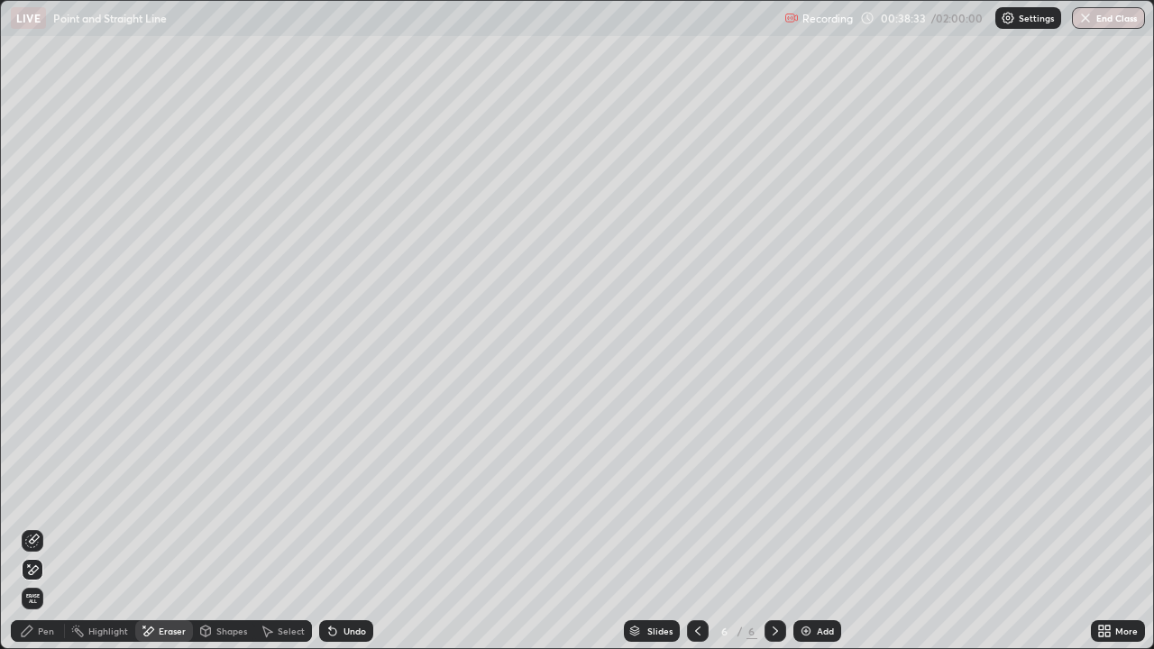
click at [32, 527] on icon at bounding box center [27, 631] width 14 height 14
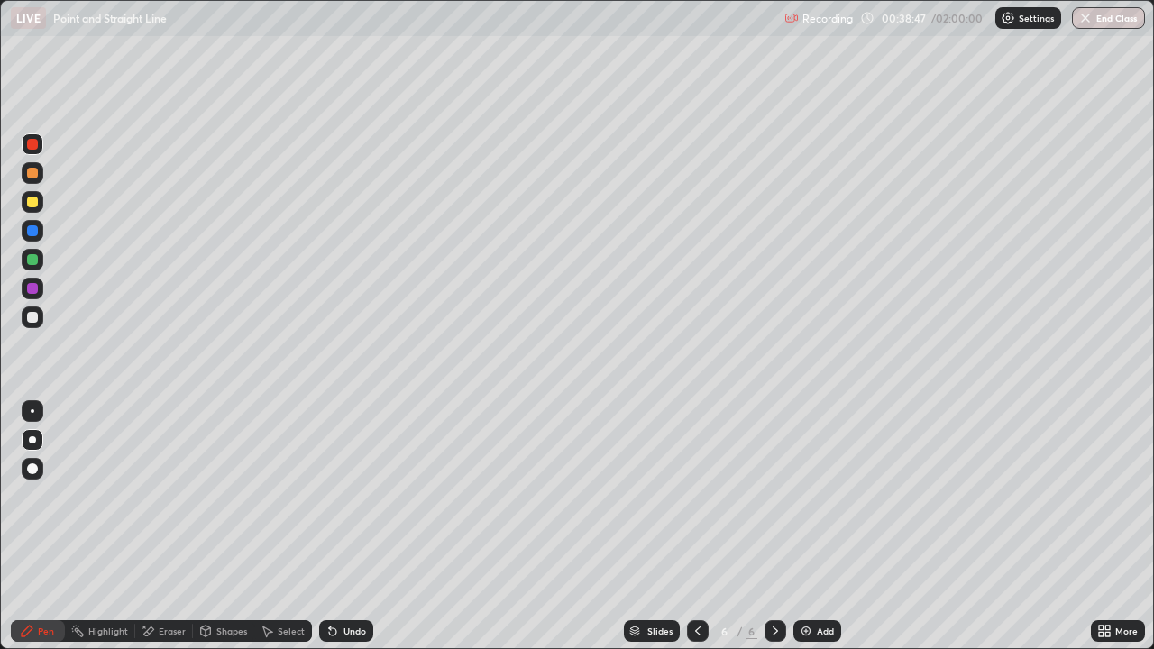
click at [696, 527] on icon at bounding box center [698, 631] width 14 height 14
click at [774, 527] on icon at bounding box center [775, 631] width 14 height 14
click at [33, 256] on div at bounding box center [32, 259] width 11 height 11
click at [33, 286] on div at bounding box center [32, 288] width 11 height 11
click at [695, 527] on icon at bounding box center [698, 631] width 14 height 14
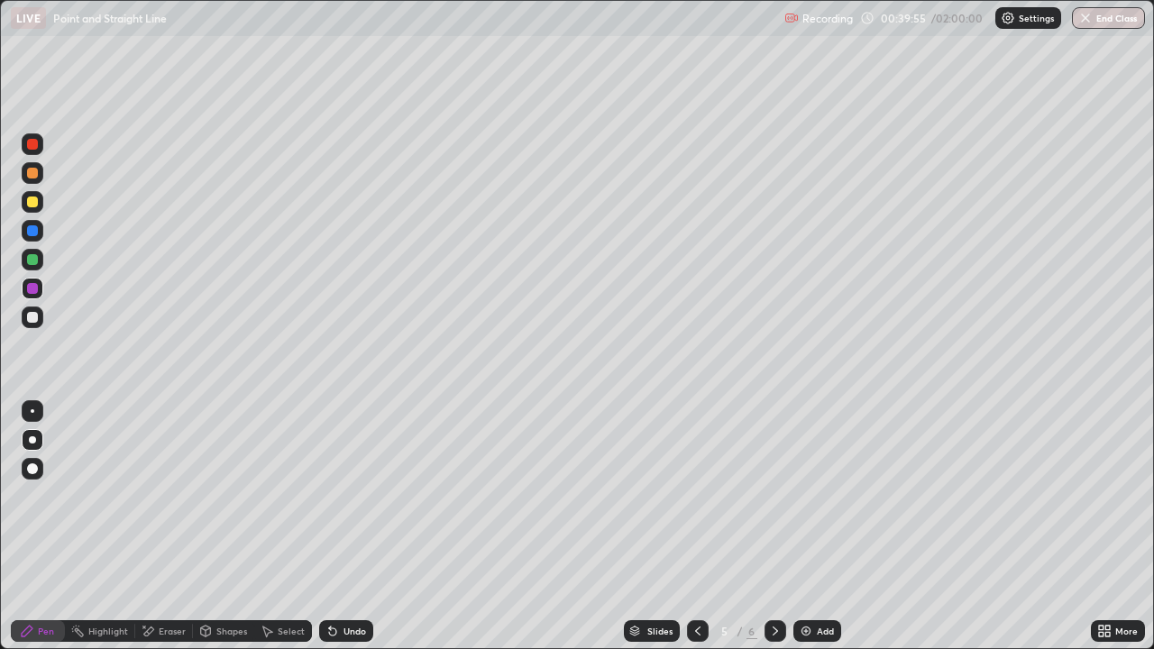
click at [696, 527] on icon at bounding box center [698, 631] width 14 height 14
click at [774, 527] on icon at bounding box center [775, 631] width 14 height 14
click at [776, 527] on icon at bounding box center [775, 631] width 14 height 14
click at [114, 527] on div "Highlight" at bounding box center [108, 631] width 40 height 9
click at [164, 527] on div "Eraser" at bounding box center [172, 631] width 27 height 9
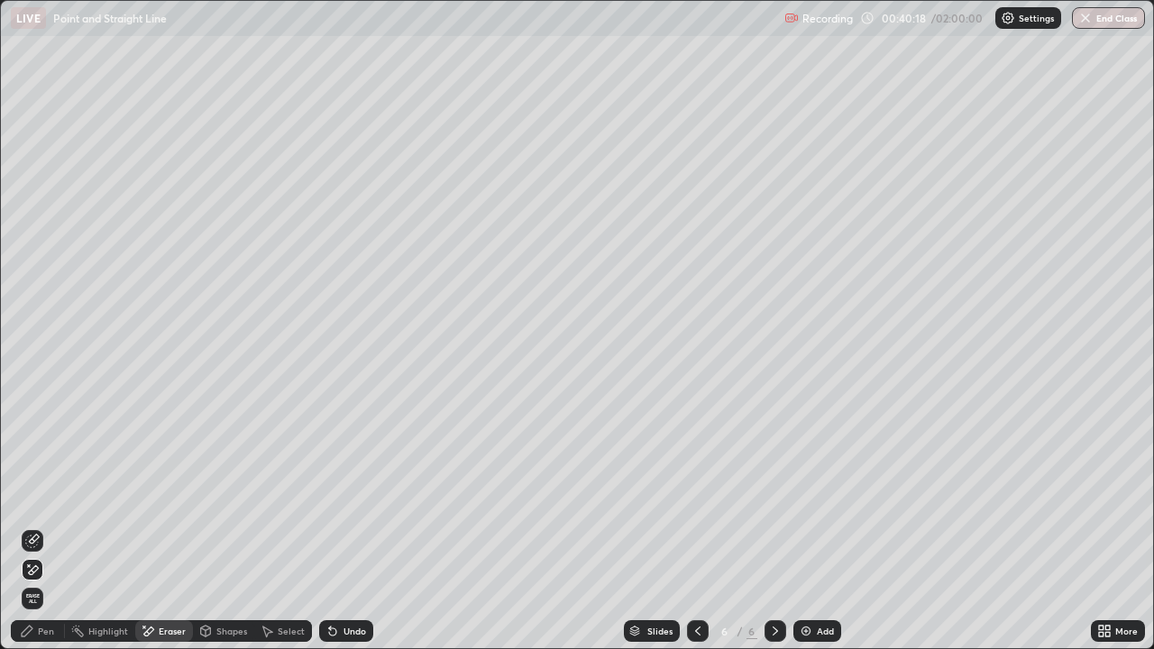
click at [38, 527] on div "Pen" at bounding box center [46, 631] width 16 height 9
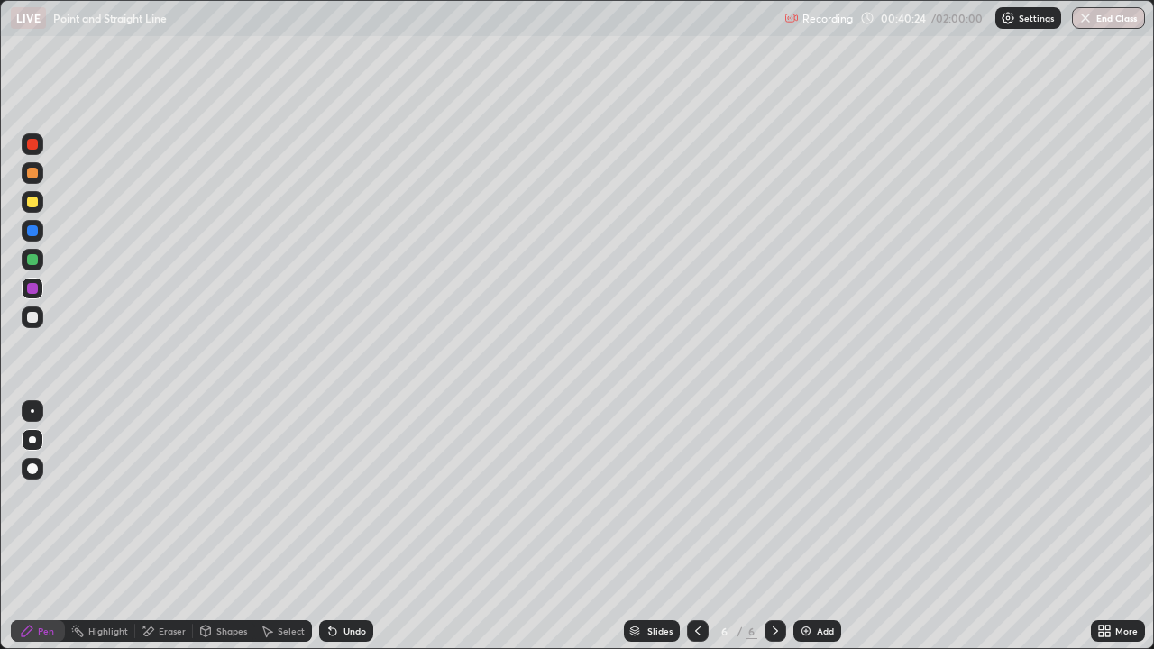
click at [687, 527] on div at bounding box center [698, 632] width 22 height 22
click at [694, 527] on icon at bounding box center [698, 631] width 14 height 14
click at [772, 527] on icon at bounding box center [775, 631] width 14 height 14
click at [774, 527] on icon at bounding box center [775, 631] width 14 height 14
click at [34, 317] on div at bounding box center [32, 317] width 11 height 11
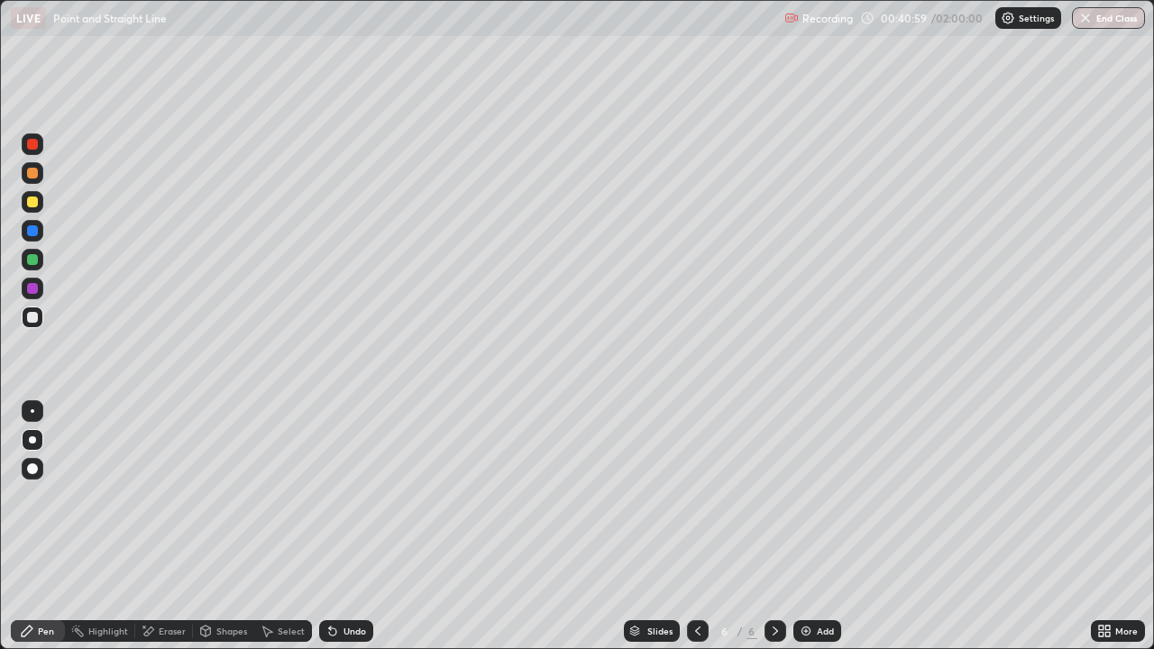
click at [33, 258] on div at bounding box center [32, 259] width 11 height 11
click at [31, 316] on div at bounding box center [32, 317] width 11 height 11
click at [352, 527] on div "Undo" at bounding box center [355, 631] width 23 height 9
click at [696, 527] on icon at bounding box center [698, 631] width 14 height 14
click at [773, 527] on icon at bounding box center [775, 631] width 5 height 9
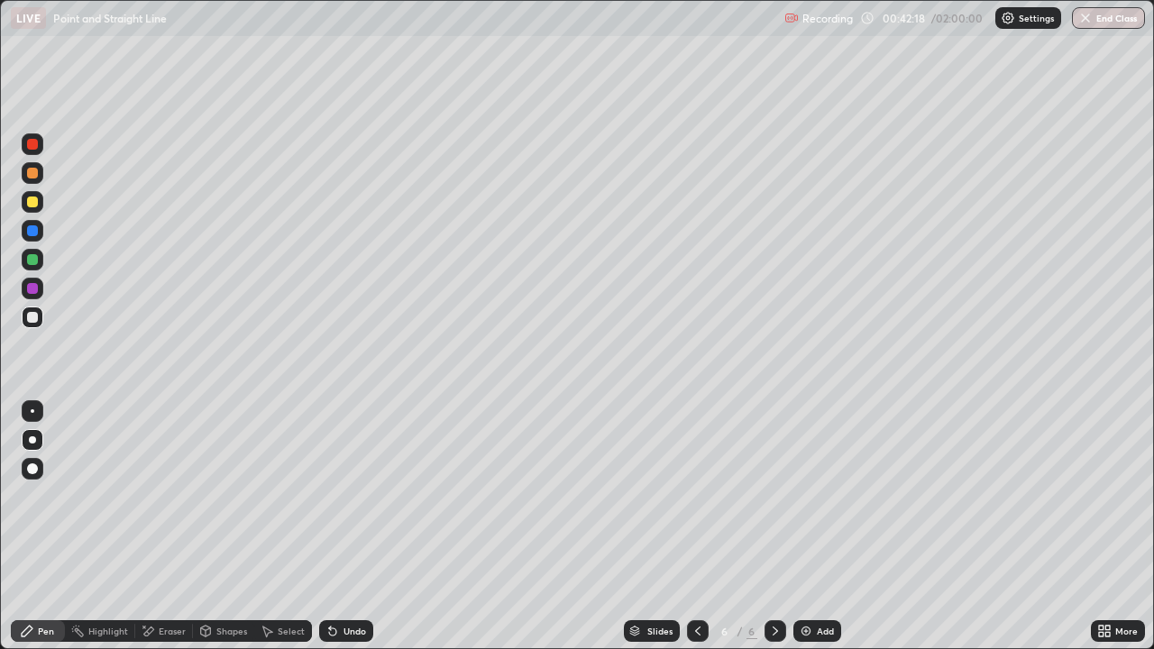
click at [32, 288] on div at bounding box center [32, 288] width 11 height 11
click at [694, 527] on icon at bounding box center [698, 631] width 14 height 14
click at [697, 527] on icon at bounding box center [698, 631] width 14 height 14
click at [698, 527] on icon at bounding box center [698, 631] width 14 height 14
click at [781, 527] on div at bounding box center [776, 632] width 22 height 22
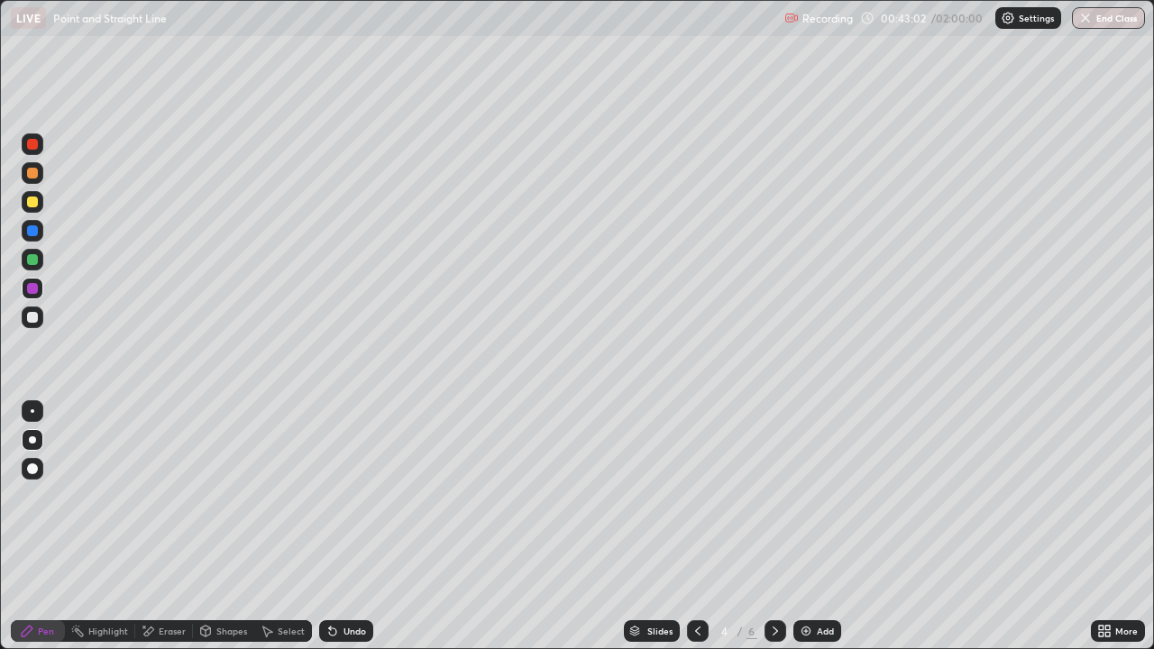
click at [696, 527] on icon at bounding box center [698, 631] width 14 height 14
click at [774, 527] on icon at bounding box center [775, 631] width 14 height 14
click at [773, 527] on icon at bounding box center [775, 631] width 14 height 14
click at [32, 317] on div at bounding box center [32, 317] width 11 height 11
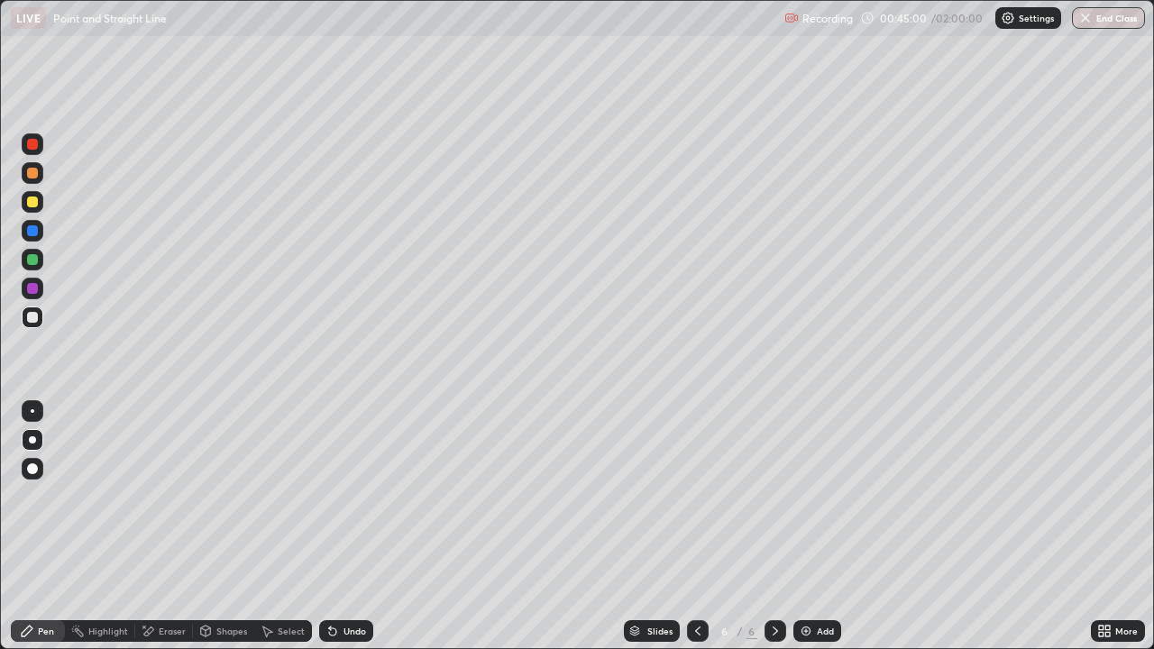
click at [339, 527] on div "Undo" at bounding box center [346, 632] width 54 height 22
click at [336, 527] on icon at bounding box center [333, 631] width 14 height 14
click at [32, 235] on div at bounding box center [32, 230] width 11 height 11
click at [348, 527] on div "Undo" at bounding box center [355, 631] width 23 height 9
click at [344, 527] on div "Undo" at bounding box center [346, 632] width 54 height 22
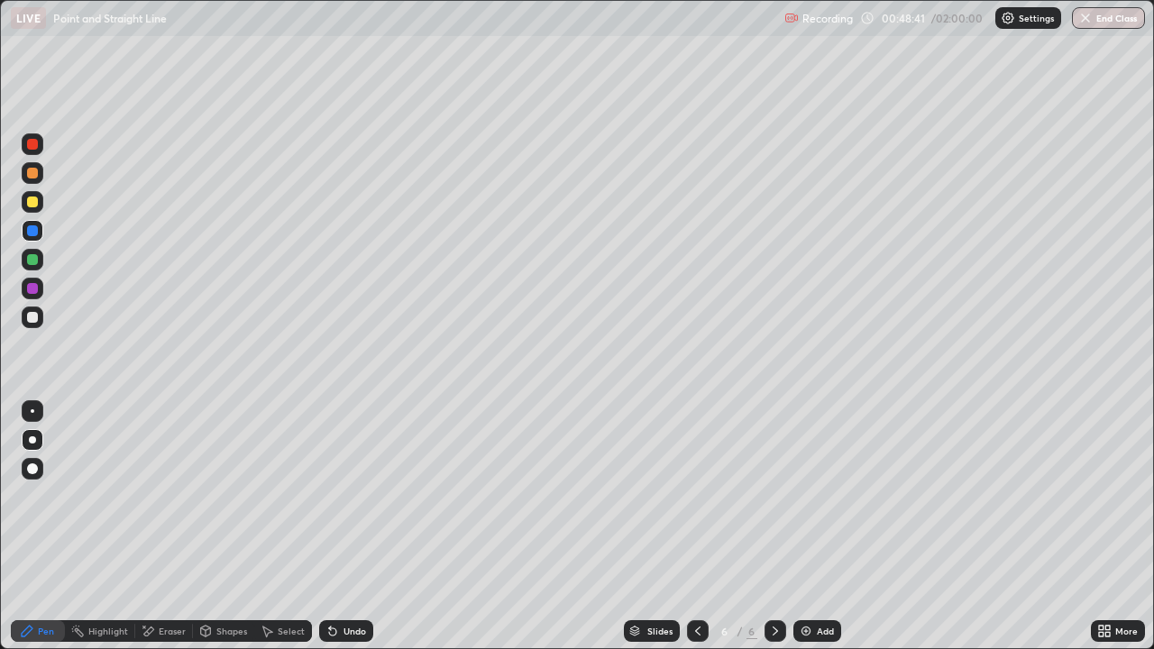
click at [350, 527] on div "Undo" at bounding box center [346, 632] width 54 height 22
click at [162, 527] on div "Eraser" at bounding box center [172, 631] width 27 height 9
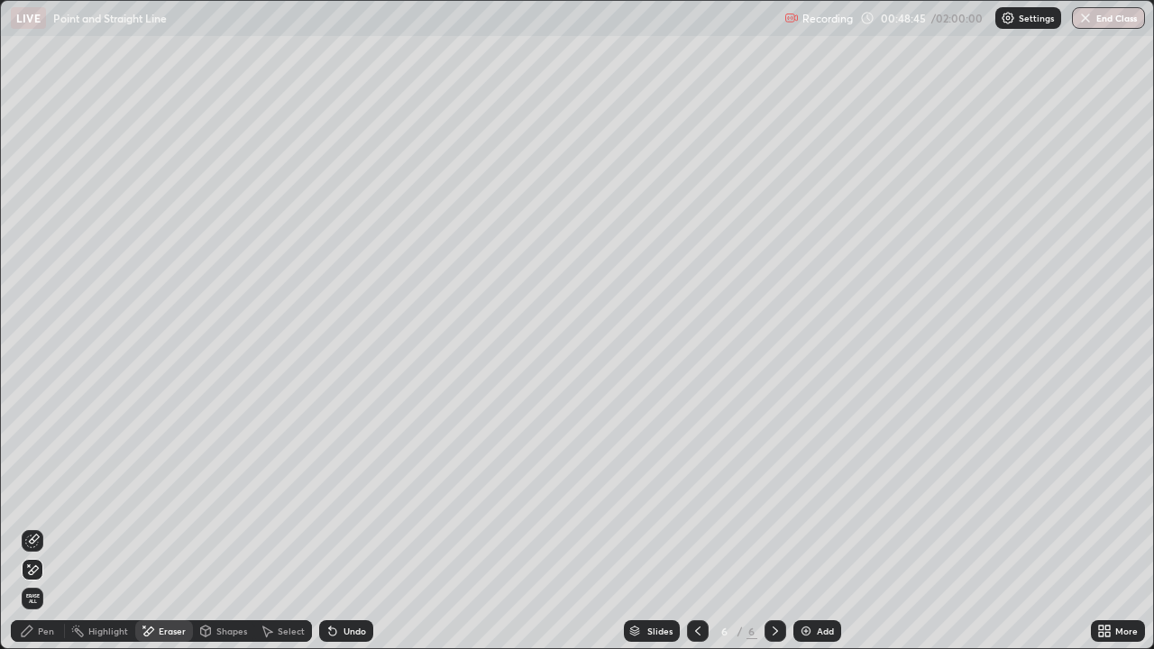
click at [41, 527] on div "Pen" at bounding box center [38, 632] width 54 height 22
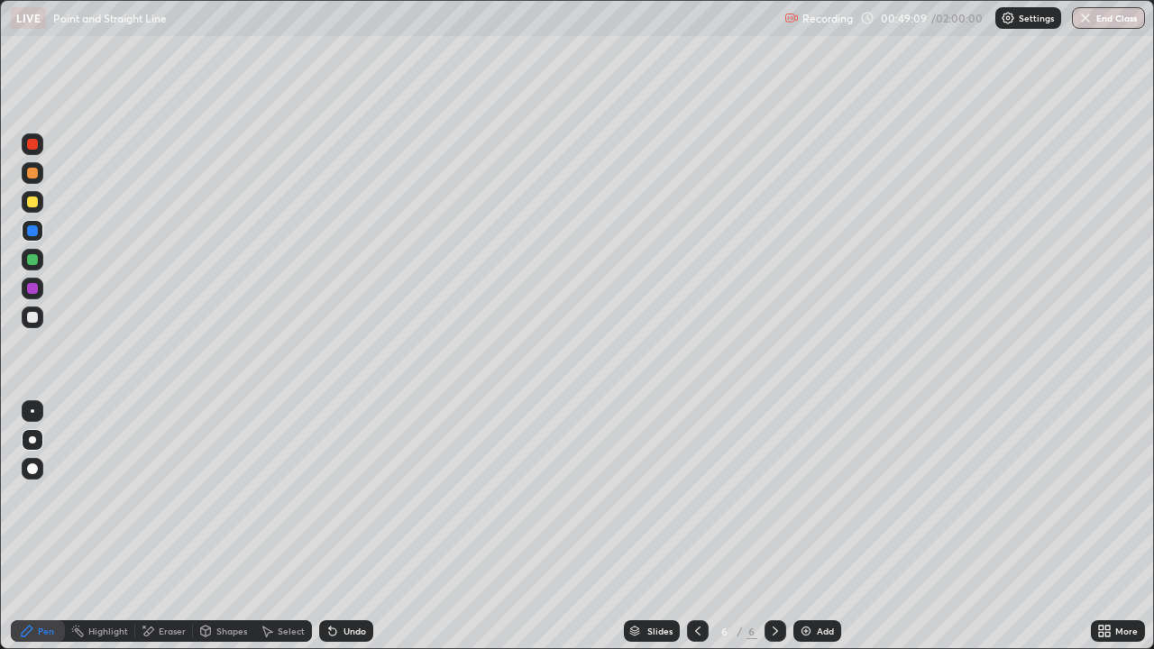
click at [37, 289] on div at bounding box center [32, 288] width 11 height 11
click at [343, 527] on div "Undo" at bounding box center [346, 632] width 54 height 22
click at [32, 319] on div at bounding box center [32, 317] width 11 height 11
click at [802, 527] on img at bounding box center [806, 631] width 14 height 14
click at [34, 258] on div at bounding box center [32, 259] width 11 height 11
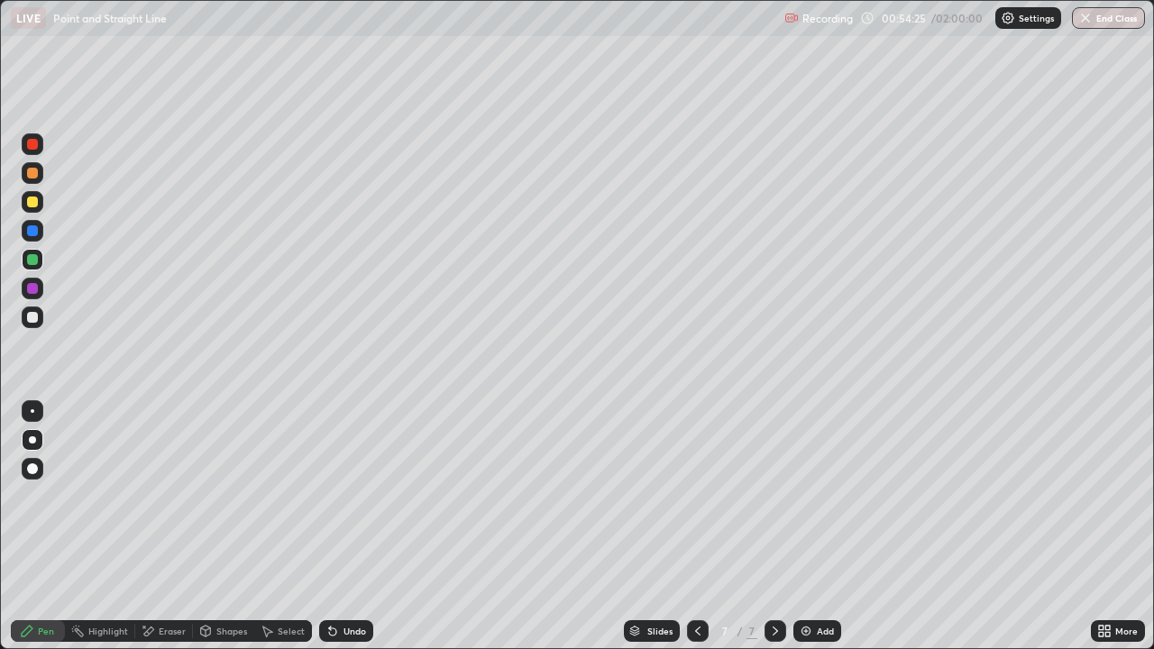
click at [34, 175] on div at bounding box center [32, 173] width 11 height 11
click at [36, 290] on div at bounding box center [32, 288] width 11 height 11
click at [34, 260] on div at bounding box center [32, 259] width 11 height 11
click at [34, 318] on div at bounding box center [32, 317] width 11 height 11
click at [32, 290] on div at bounding box center [32, 288] width 11 height 11
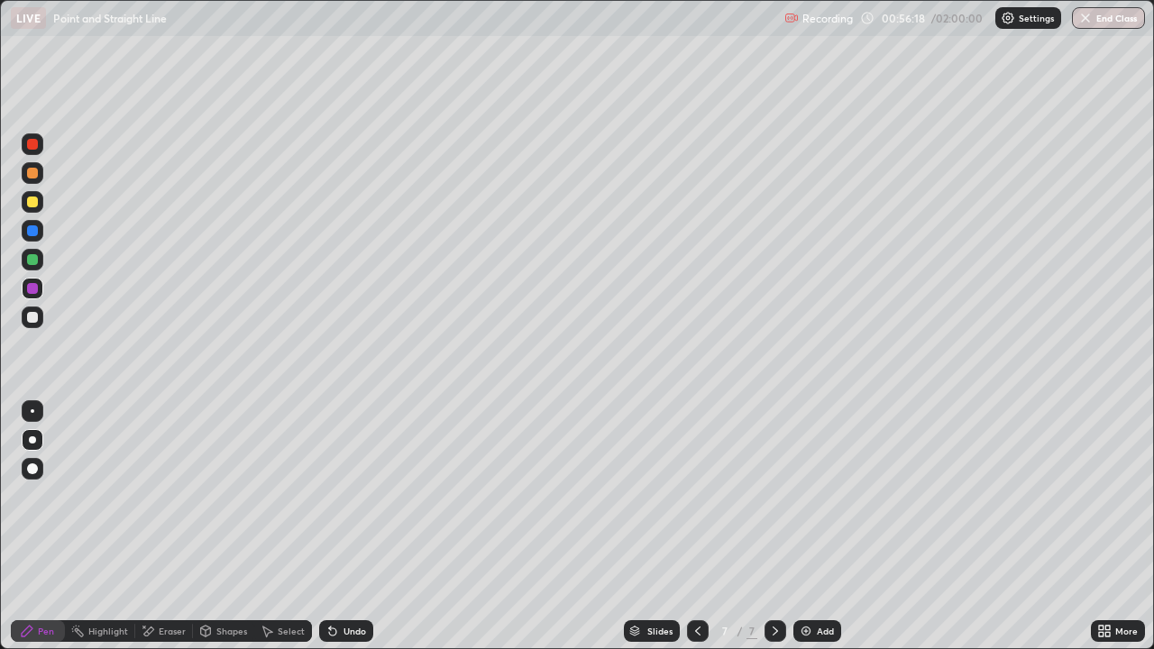
click at [30, 235] on div at bounding box center [32, 230] width 11 height 11
click at [32, 319] on div at bounding box center [32, 317] width 11 height 11
click at [31, 261] on div at bounding box center [32, 259] width 11 height 11
click at [29, 154] on div at bounding box center [33, 144] width 22 height 22
click at [34, 262] on div at bounding box center [32, 259] width 11 height 11
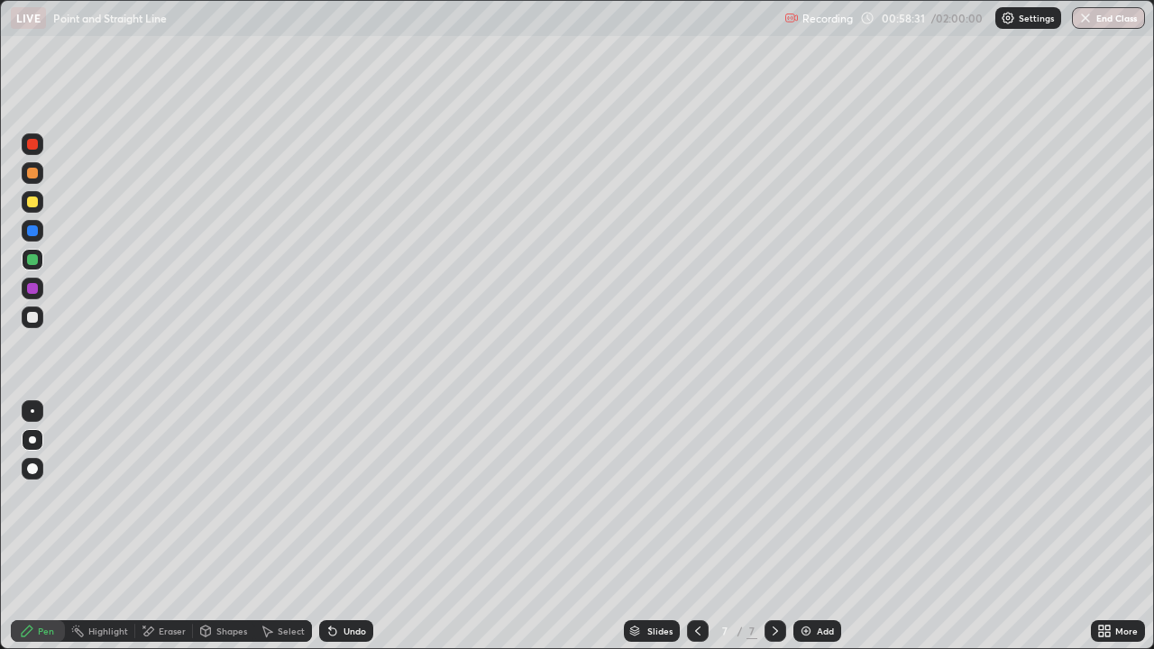
click at [35, 234] on div at bounding box center [32, 230] width 11 height 11
click at [332, 527] on icon at bounding box center [332, 632] width 7 height 7
click at [693, 527] on icon at bounding box center [698, 631] width 14 height 14
click at [33, 316] on div at bounding box center [32, 317] width 11 height 11
click at [768, 527] on icon at bounding box center [775, 631] width 14 height 14
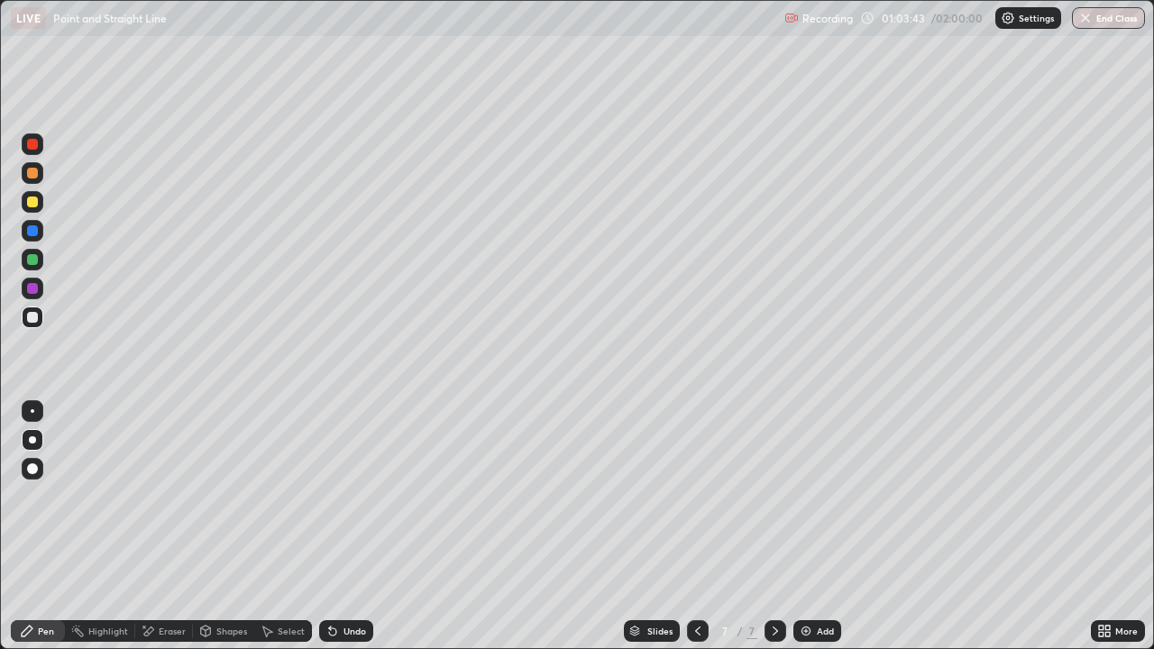
click at [806, 527] on img at bounding box center [806, 631] width 14 height 14
click at [32, 287] on div at bounding box center [32, 288] width 11 height 11
click at [32, 259] on div at bounding box center [32, 259] width 11 height 11
click at [42, 312] on div at bounding box center [33, 318] width 22 height 22
click at [32, 260] on div at bounding box center [32, 259] width 11 height 11
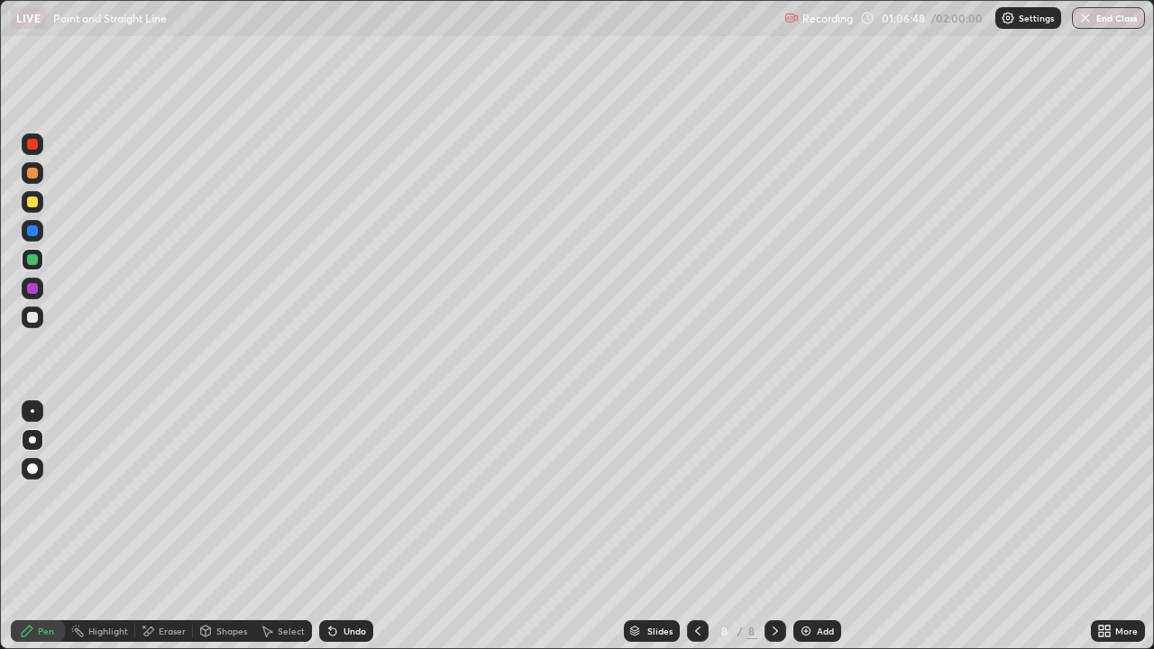
click at [695, 527] on icon at bounding box center [698, 631] width 14 height 14
click at [765, 527] on div at bounding box center [776, 632] width 22 height 22
click at [696, 527] on icon at bounding box center [698, 631] width 14 height 14
click at [693, 527] on icon at bounding box center [698, 631] width 14 height 14
click at [772, 527] on icon at bounding box center [775, 631] width 14 height 14
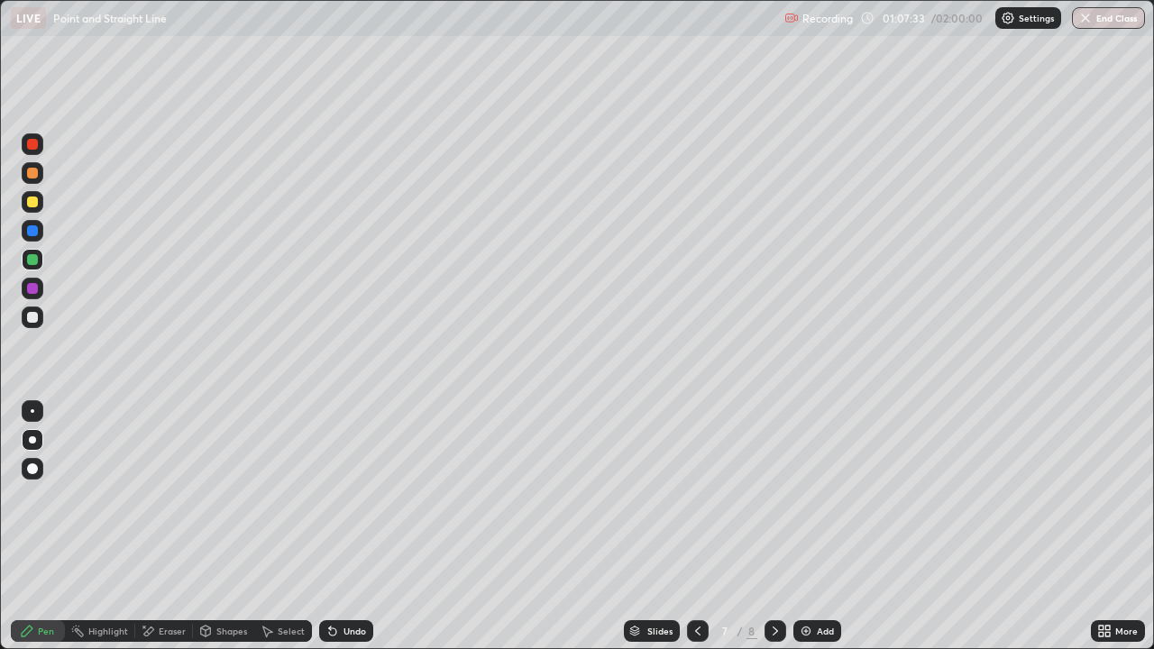
click at [771, 527] on icon at bounding box center [775, 631] width 14 height 14
click at [695, 527] on icon at bounding box center [698, 631] width 14 height 14
click at [774, 527] on icon at bounding box center [775, 631] width 14 height 14
click at [696, 527] on icon at bounding box center [698, 631] width 14 height 14
click at [772, 527] on icon at bounding box center [775, 631] width 14 height 14
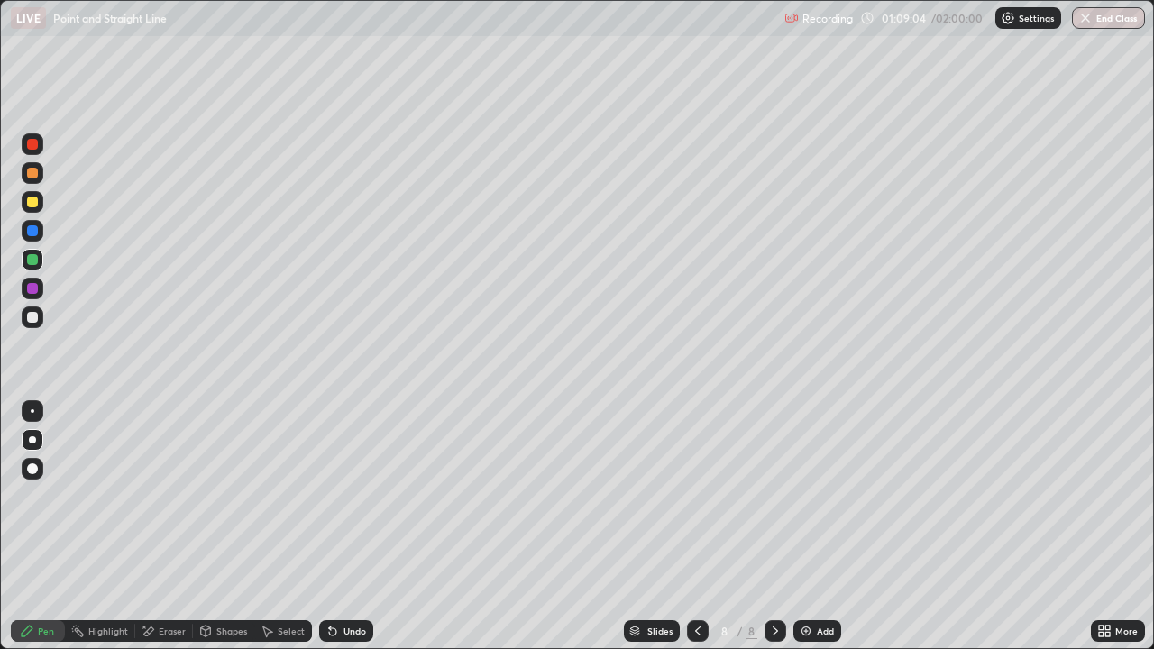
click at [37, 317] on div at bounding box center [32, 317] width 11 height 11
click at [697, 527] on icon at bounding box center [698, 631] width 14 height 14
click at [695, 527] on icon at bounding box center [697, 631] width 5 height 9
click at [771, 527] on icon at bounding box center [775, 631] width 14 height 14
click at [774, 527] on icon at bounding box center [775, 631] width 14 height 14
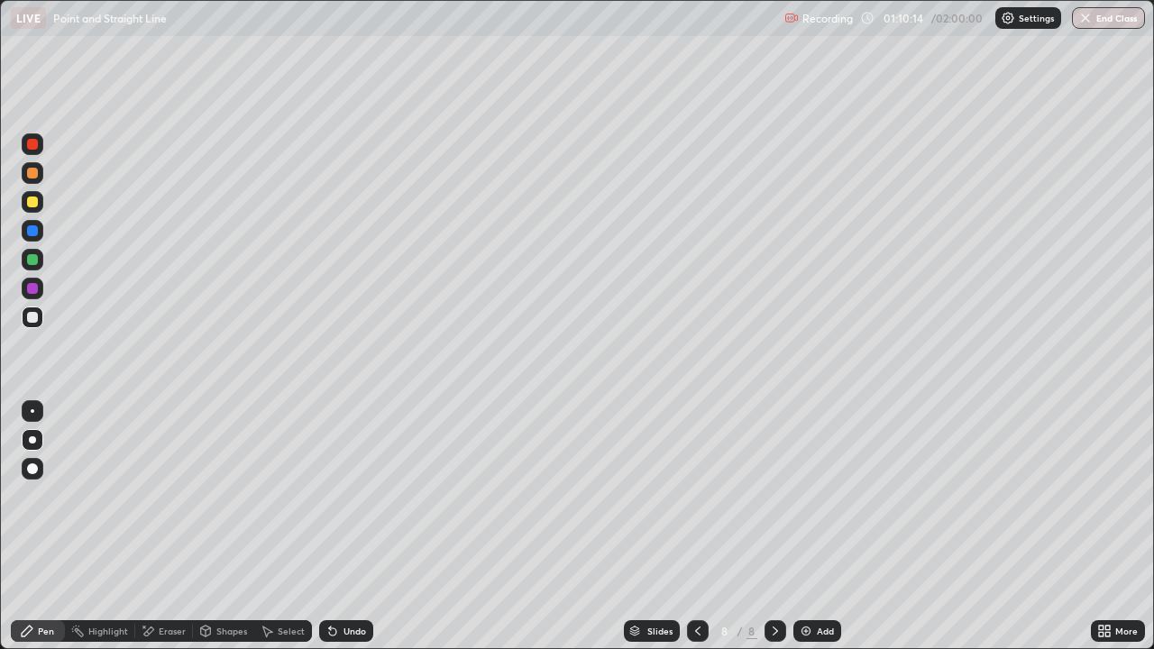
click at [694, 527] on icon at bounding box center [698, 631] width 14 height 14
click at [775, 527] on icon at bounding box center [775, 631] width 14 height 14
click at [812, 527] on img at bounding box center [806, 631] width 14 height 14
click at [36, 203] on div at bounding box center [32, 202] width 11 height 11
click at [35, 177] on div at bounding box center [32, 173] width 11 height 11
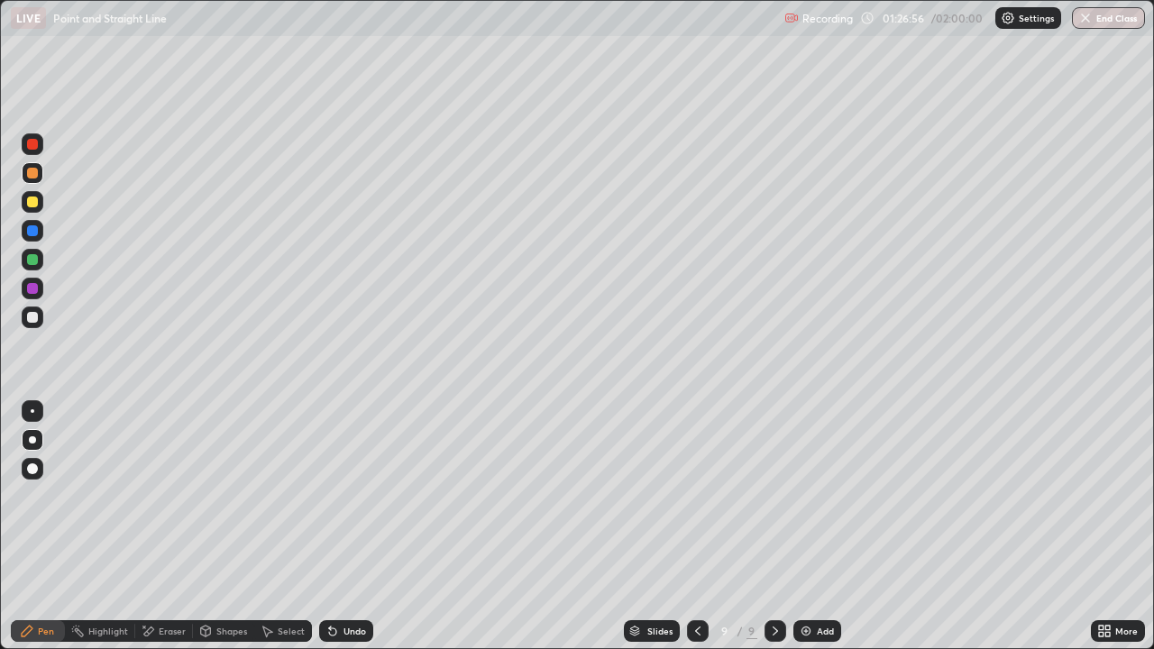
click at [33, 231] on div at bounding box center [32, 230] width 11 height 11
click at [34, 206] on div at bounding box center [32, 202] width 11 height 11
click at [814, 527] on div "Add" at bounding box center [818, 632] width 48 height 22
click at [350, 527] on div "Undo" at bounding box center [355, 631] width 23 height 9
click at [32, 258] on div at bounding box center [32, 259] width 11 height 11
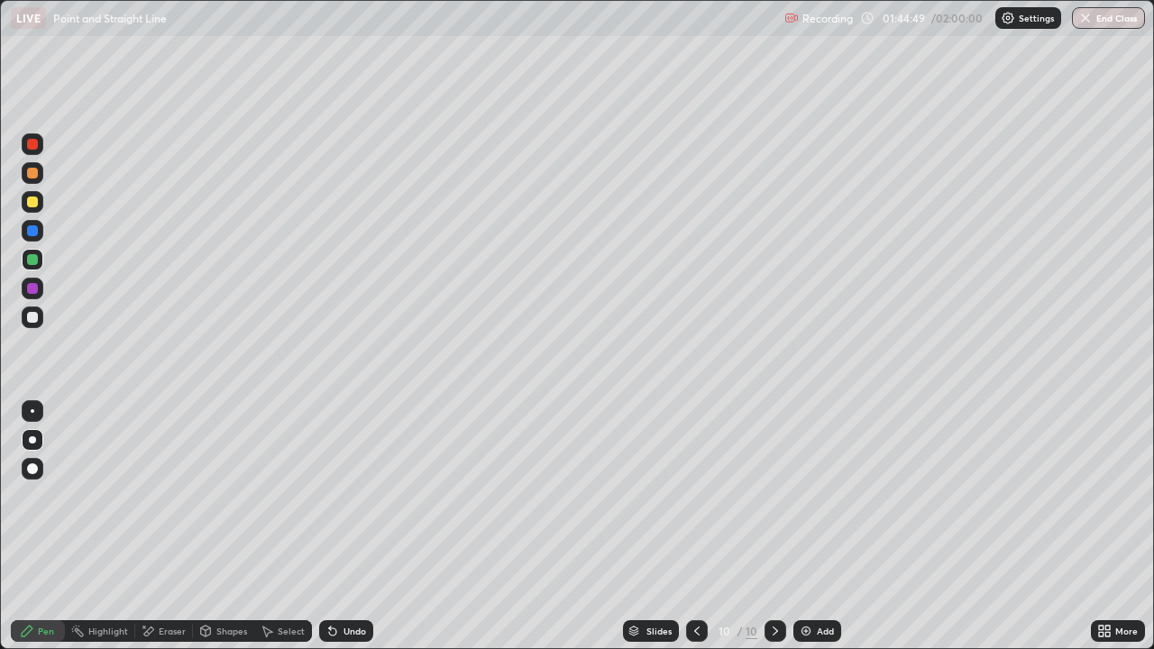
click at [31, 287] on div at bounding box center [32, 288] width 11 height 11
click at [346, 527] on div "Undo" at bounding box center [346, 632] width 54 height 22
click at [814, 527] on div "Add" at bounding box center [818, 632] width 48 height 22
click at [32, 235] on div at bounding box center [32, 230] width 11 height 11
click at [347, 527] on div "Undo" at bounding box center [355, 631] width 23 height 9
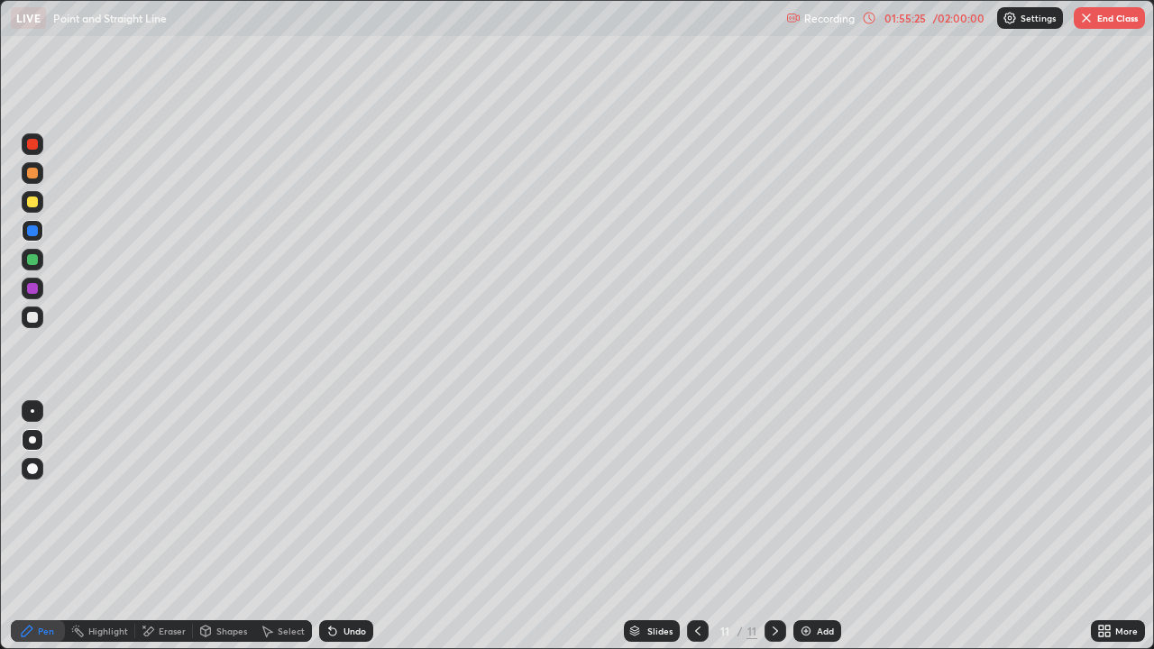
click at [346, 527] on div "Undo" at bounding box center [355, 631] width 23 height 9
click at [34, 313] on div at bounding box center [32, 317] width 11 height 11
click at [1098, 24] on button "End Class" at bounding box center [1109, 18] width 71 height 22
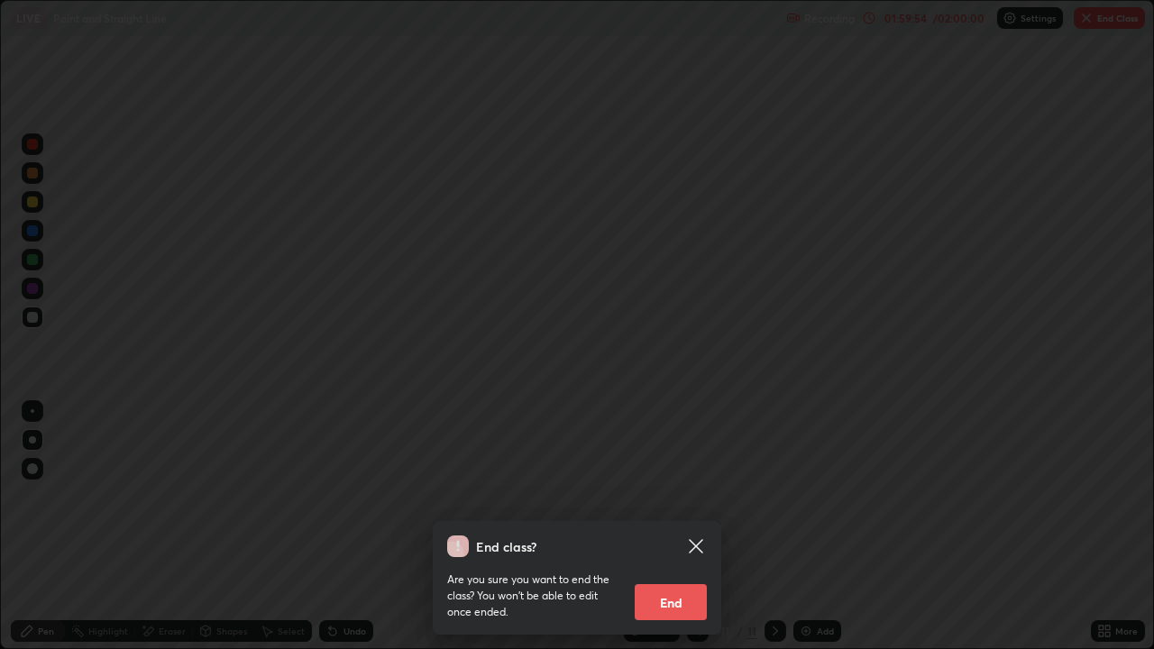
click at [673, 527] on button "End" at bounding box center [671, 602] width 72 height 36
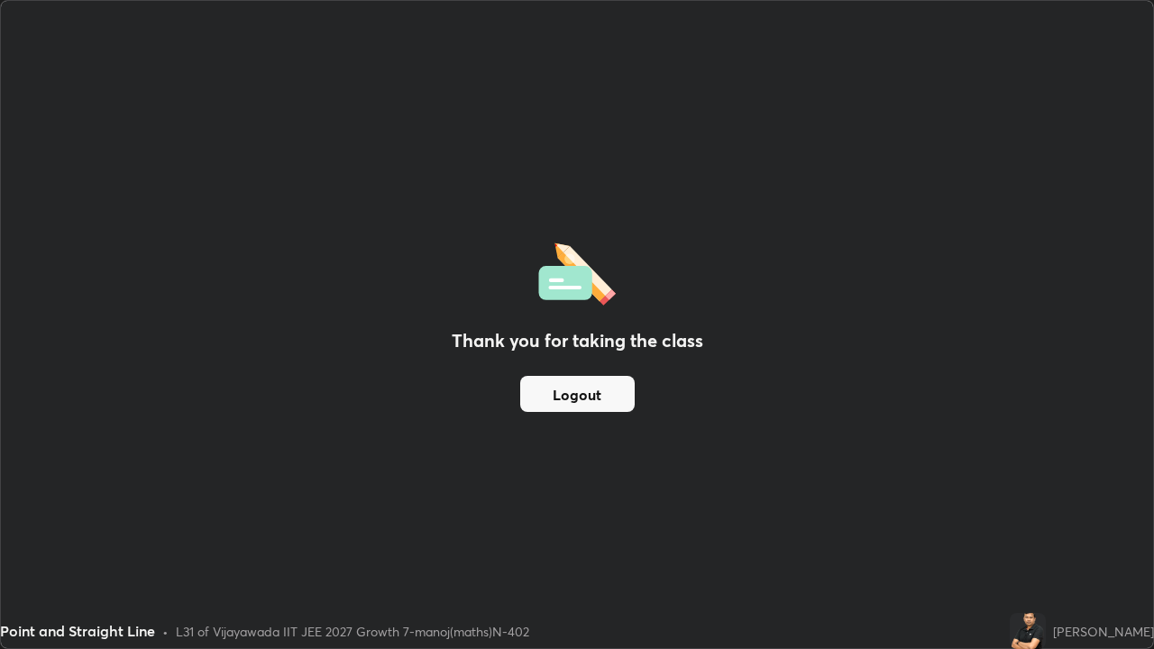
click at [574, 400] on button "Logout" at bounding box center [577, 394] width 115 height 36
